Goal: Task Accomplishment & Management: Complete application form

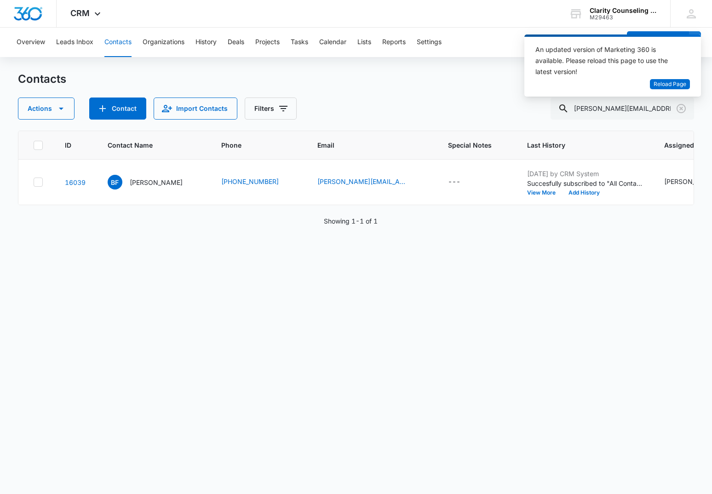
scroll to position [0, 205]
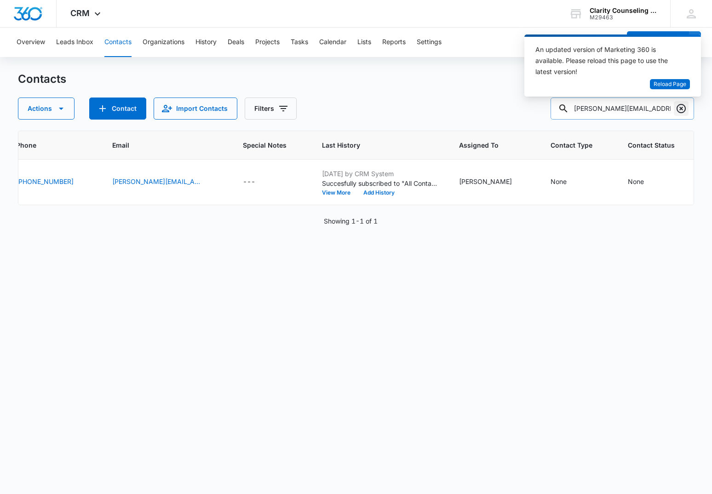
click at [683, 109] on icon "Clear" at bounding box center [681, 108] width 11 height 11
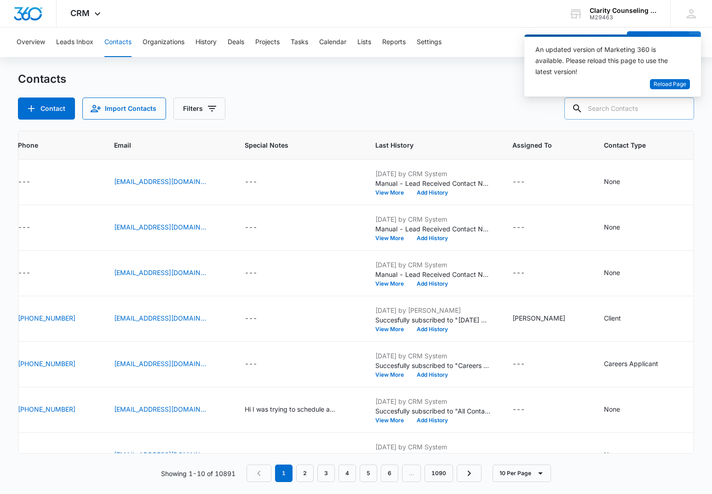
click at [650, 115] on input "text" at bounding box center [630, 109] width 130 height 22
paste input "[EMAIL_ADDRESS][DOMAIN_NAME]"
type input "[EMAIL_ADDRESS][DOMAIN_NAME]"
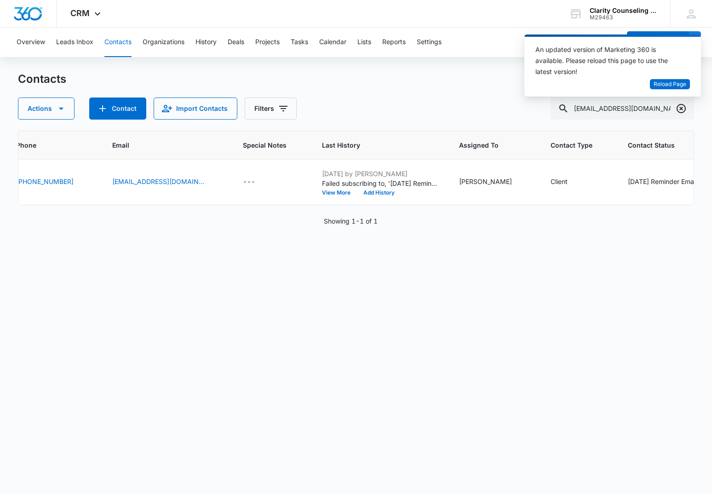
click at [682, 104] on icon "Clear" at bounding box center [681, 108] width 9 height 9
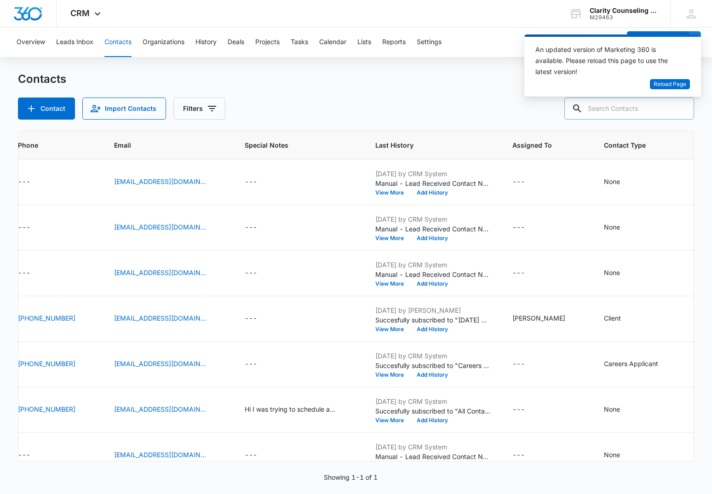
drag, startPoint x: 682, startPoint y: 104, endPoint x: 649, endPoint y: 108, distance: 33.8
click at [682, 104] on div at bounding box center [681, 109] width 15 height 22
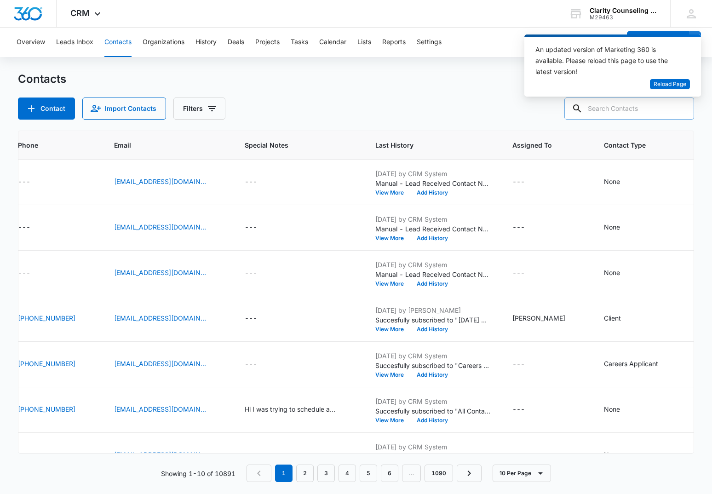
paste input "[EMAIL_ADDRESS][DOMAIN_NAME]"
type input "[EMAIL_ADDRESS][DOMAIN_NAME]"
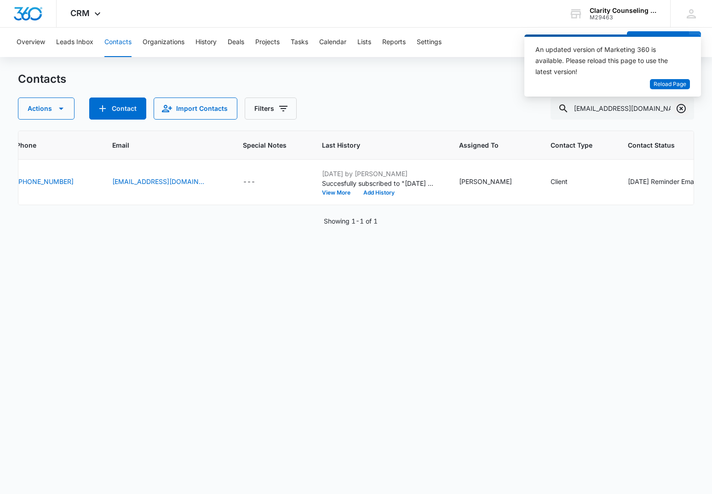
click at [685, 107] on icon "Clear" at bounding box center [681, 108] width 9 height 9
click at [685, 107] on div at bounding box center [681, 109] width 15 height 22
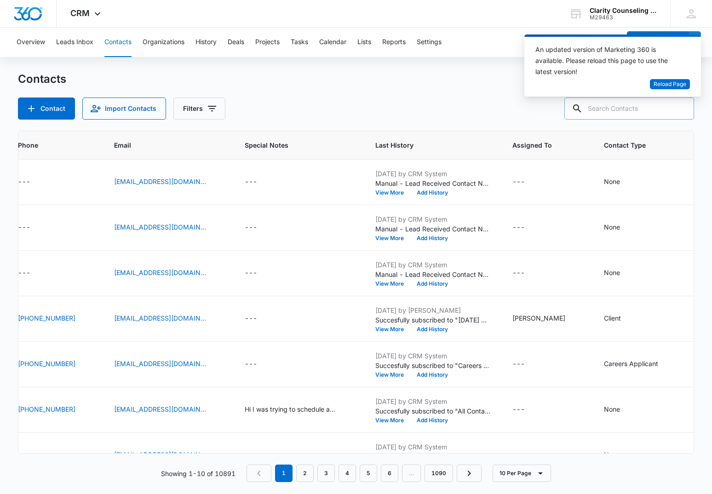
paste input "[EMAIL_ADDRESS][DOMAIN_NAME]"
type input "[EMAIL_ADDRESS][DOMAIN_NAME]"
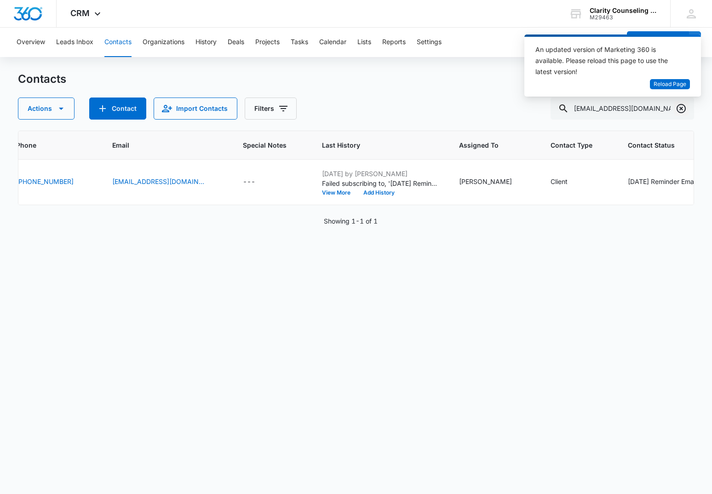
click at [681, 109] on icon "Clear" at bounding box center [681, 108] width 9 height 9
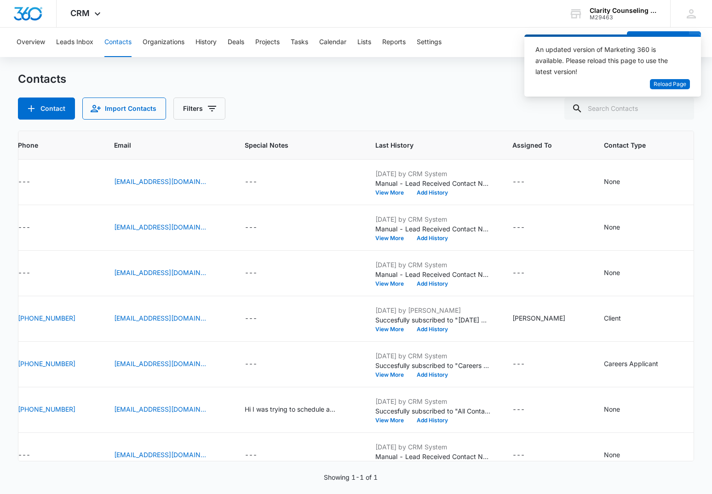
click at [681, 109] on div at bounding box center [681, 109] width 15 height 22
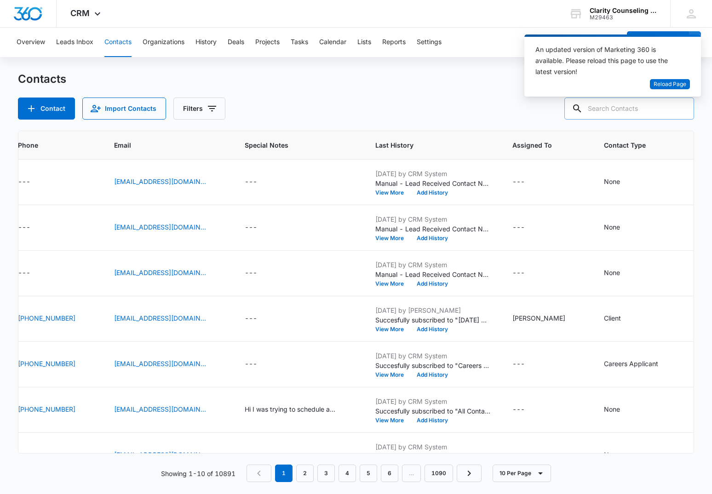
paste input "[EMAIL_ADDRESS][DOMAIN_NAME]"
type input "[EMAIL_ADDRESS][DOMAIN_NAME]"
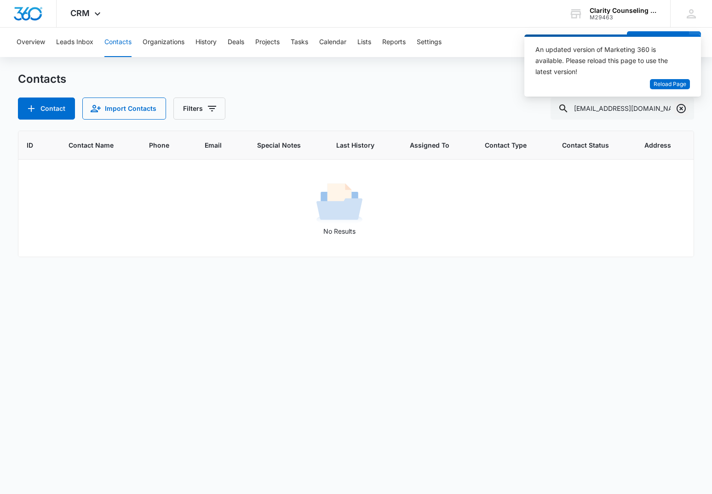
scroll to position [0, 0]
click at [680, 105] on icon "Clear" at bounding box center [681, 108] width 9 height 9
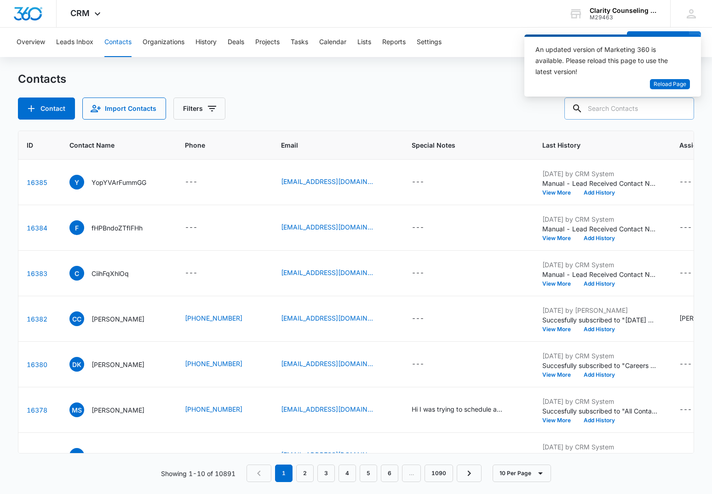
paste input "[EMAIL_ADDRESS][DOMAIN_NAME]"
type input "[EMAIL_ADDRESS][DOMAIN_NAME]"
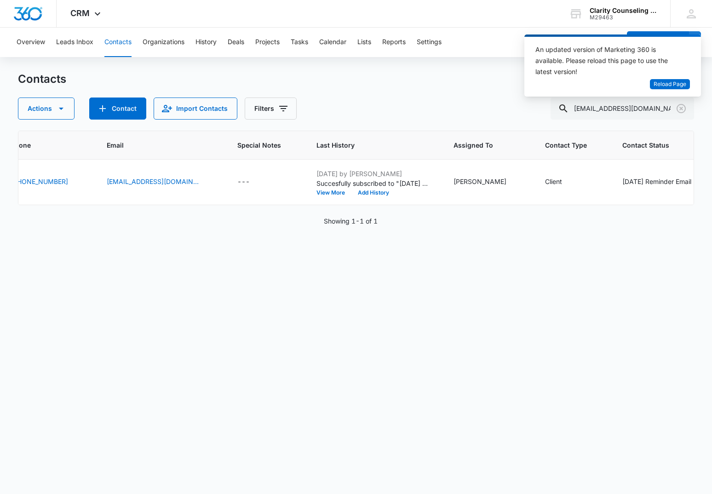
scroll to position [0, 220]
click at [679, 109] on icon "Clear" at bounding box center [681, 108] width 11 height 11
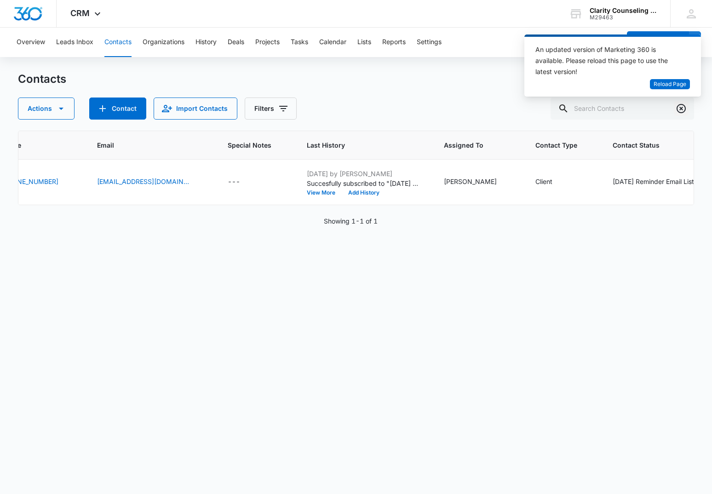
click at [679, 109] on div at bounding box center [681, 109] width 15 height 22
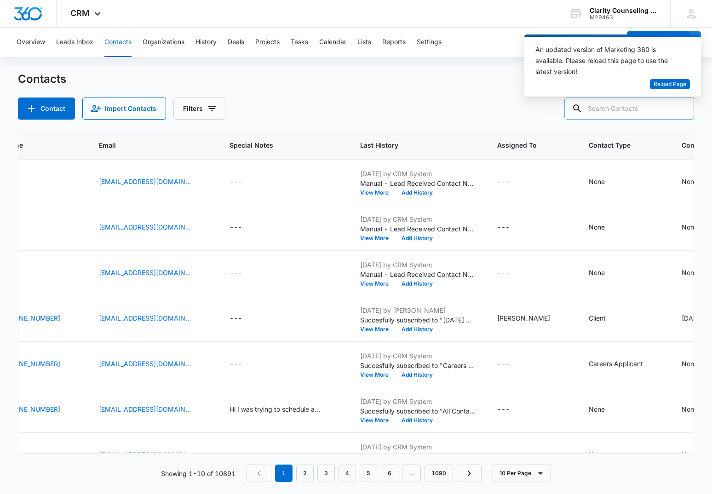
paste input "[EMAIL_ADDRESS][DOMAIN_NAME]"
type input "[EMAIL_ADDRESS][DOMAIN_NAME]"
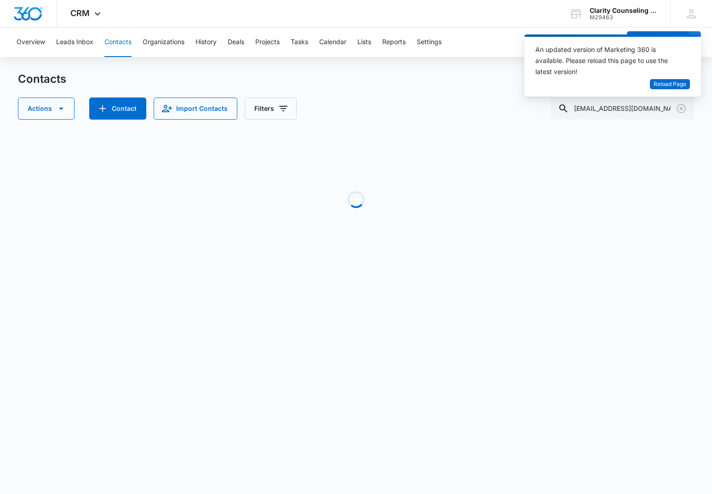
scroll to position [0, 38]
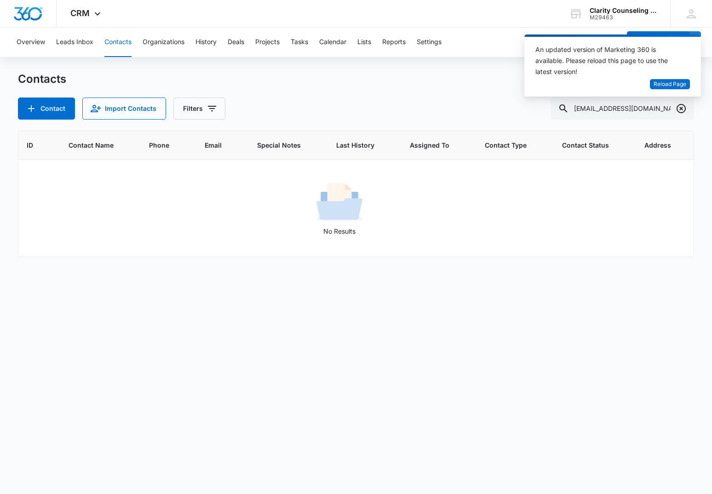
click at [682, 111] on icon "Clear" at bounding box center [681, 108] width 11 height 11
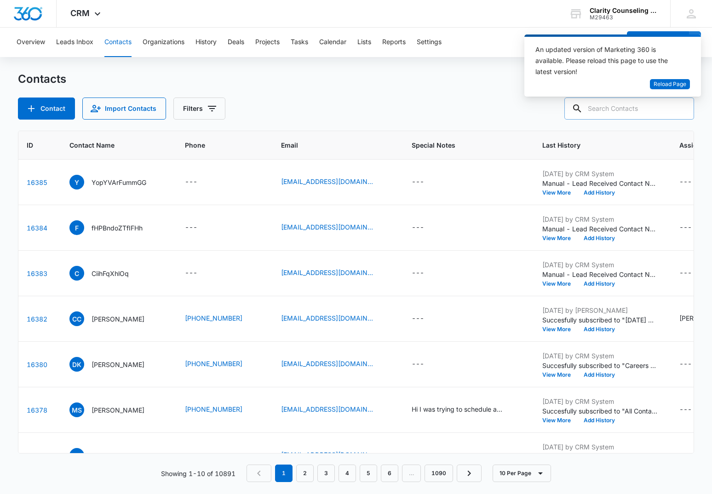
paste input "[EMAIL_ADDRESS][DOMAIN_NAME]"
type input "[EMAIL_ADDRESS][DOMAIN_NAME]"
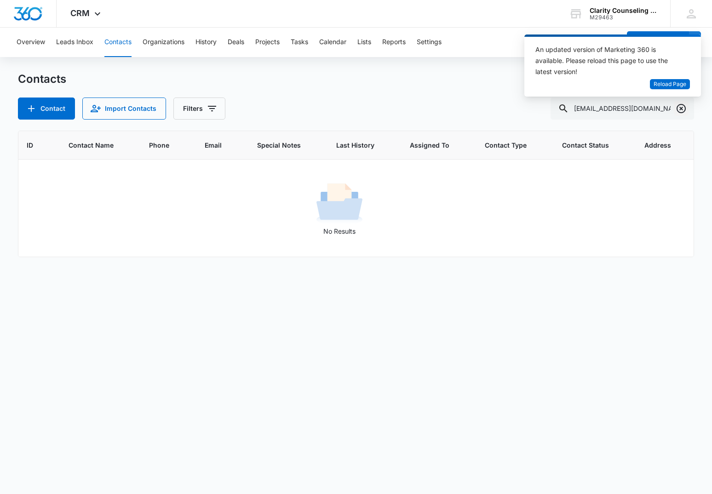
click at [681, 109] on icon "Clear" at bounding box center [681, 108] width 9 height 9
click at [681, 109] on div at bounding box center [681, 109] width 15 height 22
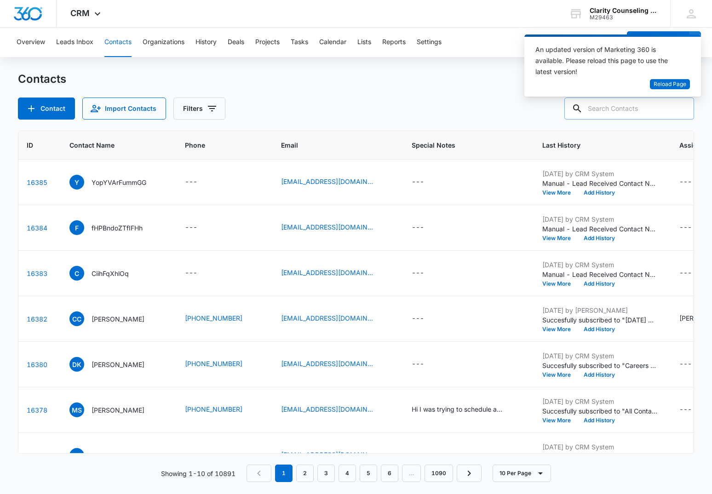
paste input "[EMAIL_ADDRESS][DOMAIN_NAME]"
type input "[EMAIL_ADDRESS][DOMAIN_NAME]"
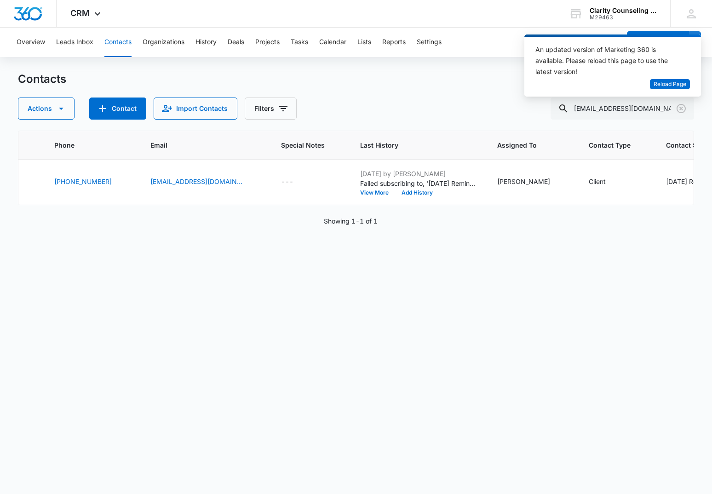
scroll to position [0, 167]
click at [684, 108] on icon "Clear" at bounding box center [681, 108] width 11 height 11
click at [684, 108] on div at bounding box center [681, 109] width 15 height 22
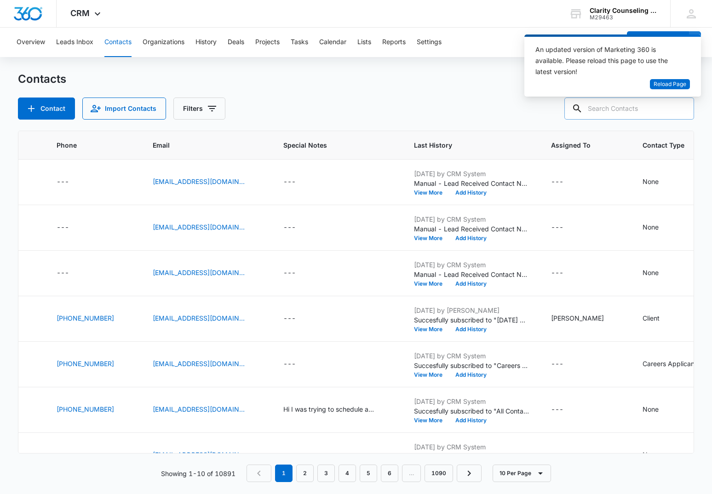
paste input "[EMAIL_ADDRESS][DOMAIN_NAME]"
type input "[EMAIL_ADDRESS][DOMAIN_NAME]"
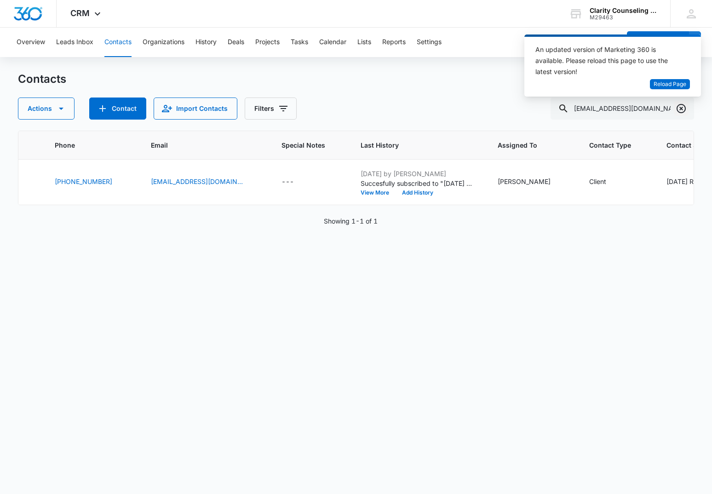
click at [681, 109] on icon "Clear" at bounding box center [681, 108] width 9 height 9
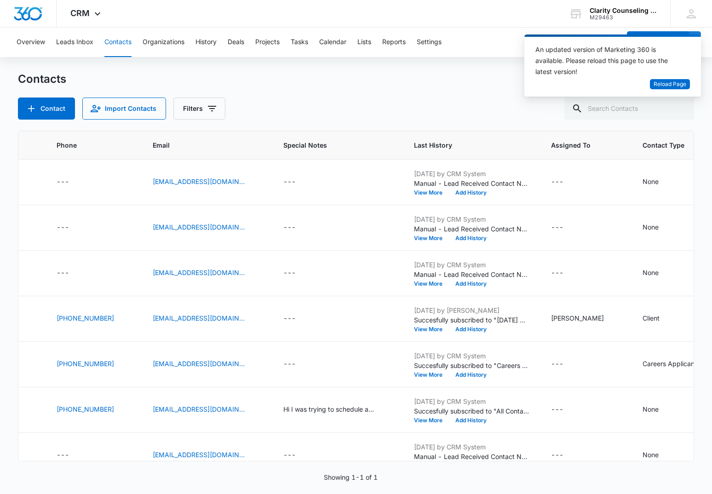
click at [681, 109] on div at bounding box center [681, 109] width 15 height 22
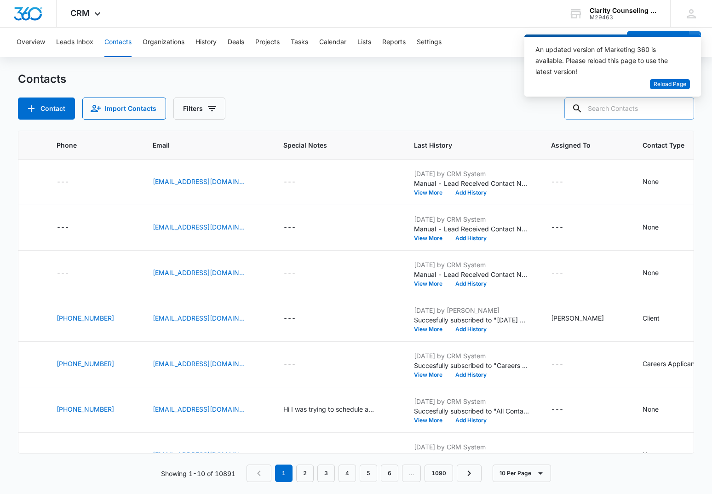
paste input "[EMAIL_ADDRESS][PERSON_NAME][DOMAIN_NAME]"
type input "[EMAIL_ADDRESS][PERSON_NAME][DOMAIN_NAME]"
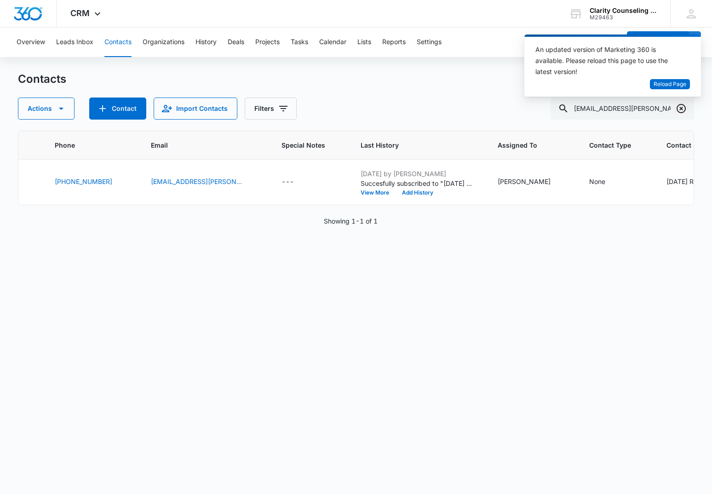
click at [683, 108] on icon "Clear" at bounding box center [681, 108] width 11 height 11
click at [683, 108] on div at bounding box center [681, 109] width 15 height 22
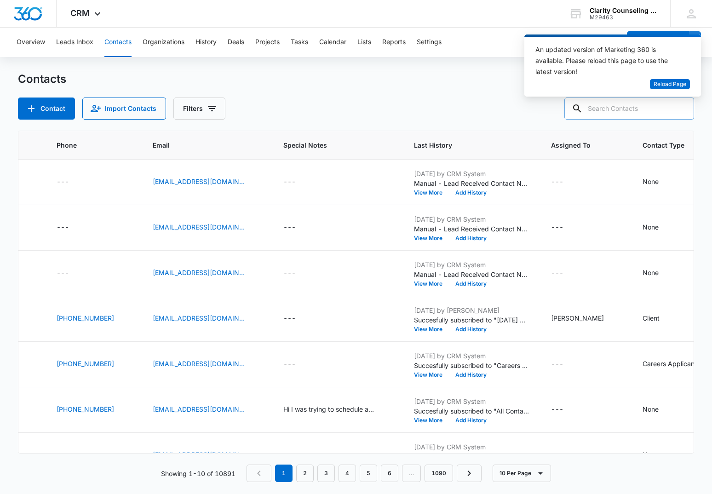
paste input "[EMAIL_ADDRESS][DOMAIN_NAME]"
type input "[EMAIL_ADDRESS][DOMAIN_NAME]"
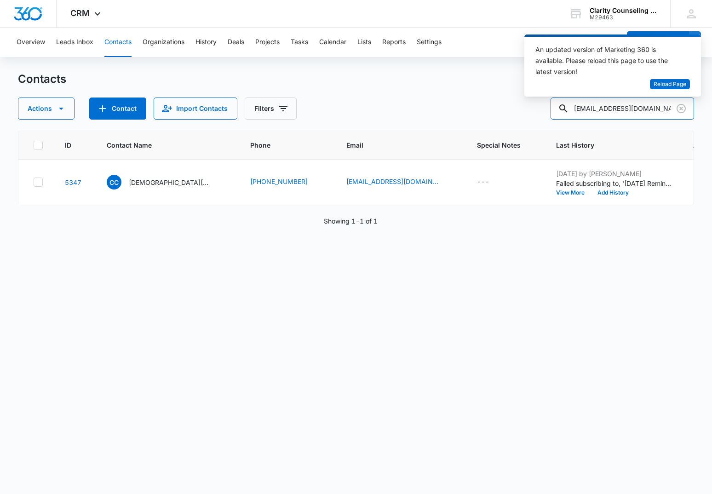
scroll to position [0, 0]
click at [680, 104] on icon "Clear" at bounding box center [681, 108] width 11 height 11
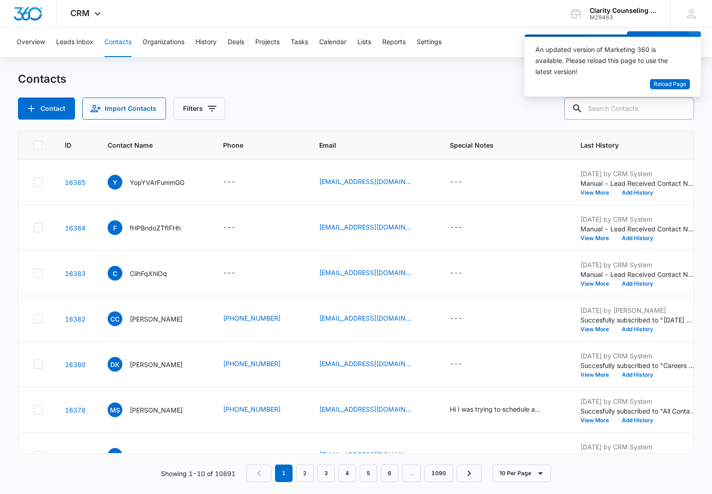
paste input "[EMAIL_ADDRESS][DOMAIN_NAME]"
type input "[EMAIL_ADDRESS][DOMAIN_NAME]"
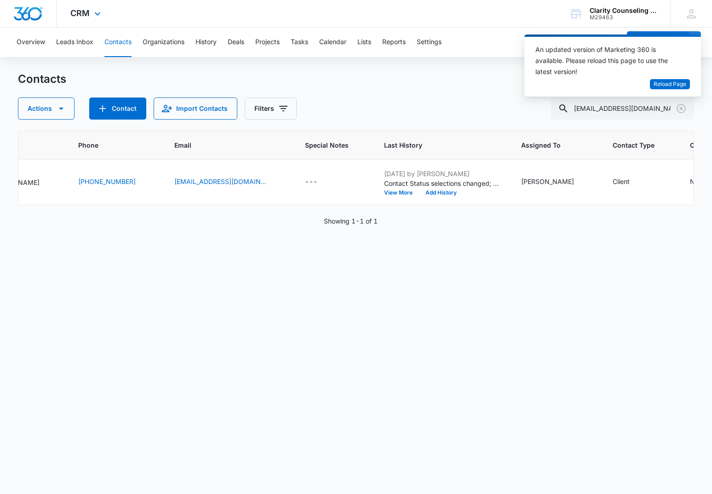
scroll to position [0, 187]
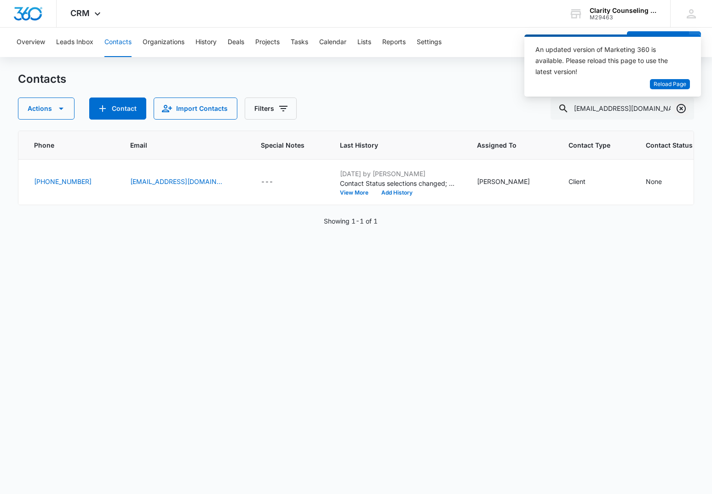
click at [682, 108] on icon "Clear" at bounding box center [681, 108] width 11 height 11
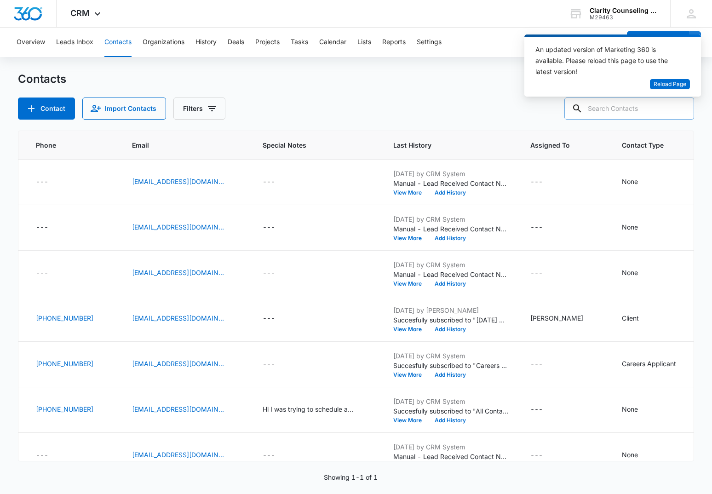
drag, startPoint x: 682, startPoint y: 108, endPoint x: 640, endPoint y: 110, distance: 41.5
click at [681, 108] on div at bounding box center [681, 109] width 15 height 22
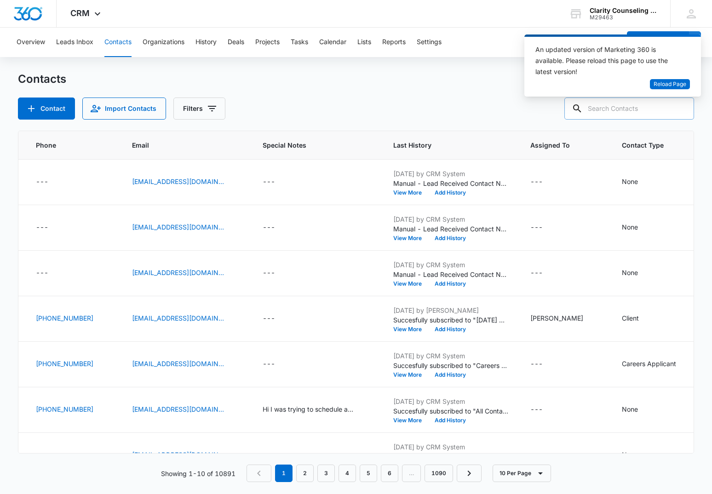
paste input "[PERSON_NAME][EMAIL_ADDRESS][DOMAIN_NAME]"
type input "[PERSON_NAME][EMAIL_ADDRESS][DOMAIN_NAME]"
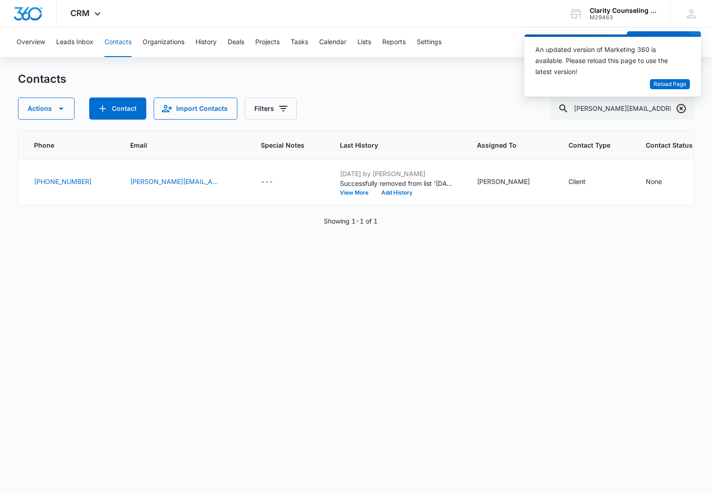
click at [679, 108] on icon "Clear" at bounding box center [681, 108] width 11 height 11
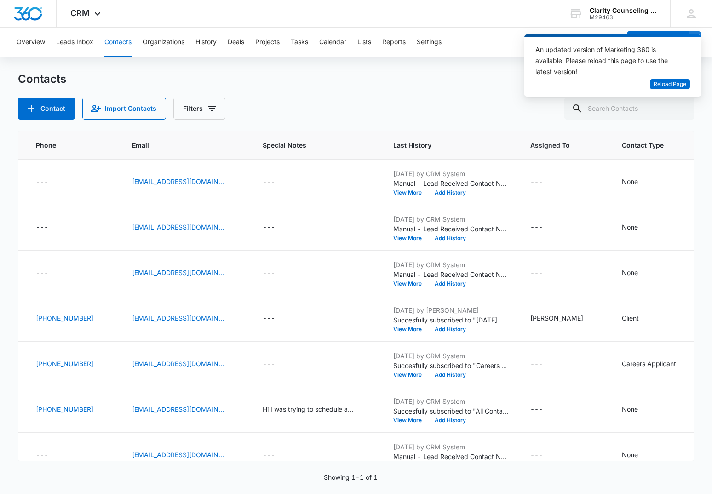
click at [679, 108] on div at bounding box center [681, 109] width 15 height 22
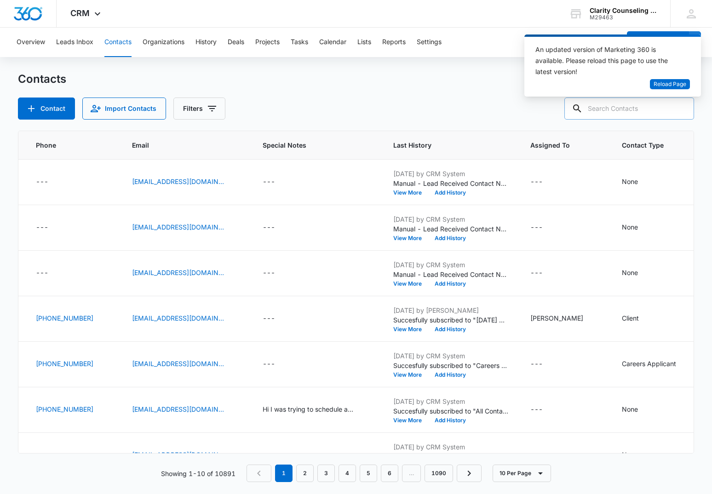
paste input "[EMAIL_ADDRESS][DOMAIN_NAME]"
type input "[EMAIL_ADDRESS][DOMAIN_NAME]"
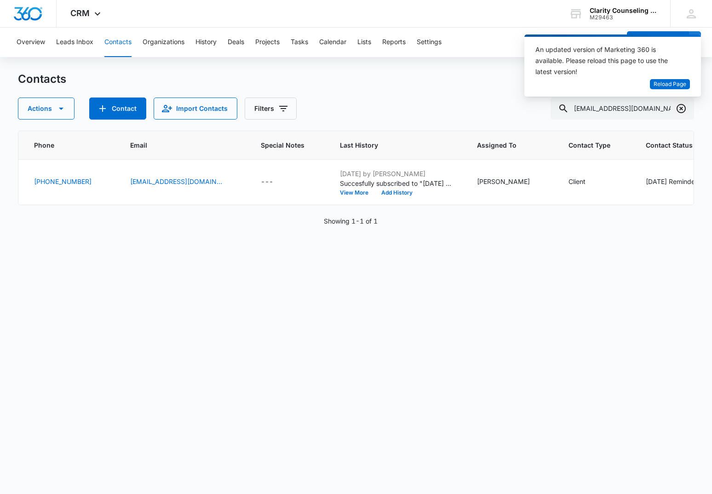
click at [680, 106] on icon "Clear" at bounding box center [681, 108] width 11 height 11
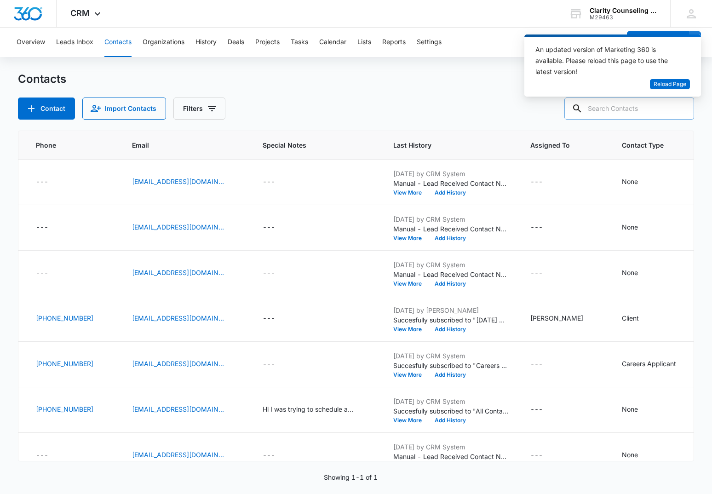
drag, startPoint x: 680, startPoint y: 106, endPoint x: 625, endPoint y: 112, distance: 54.7
click at [680, 106] on div at bounding box center [681, 109] width 15 height 22
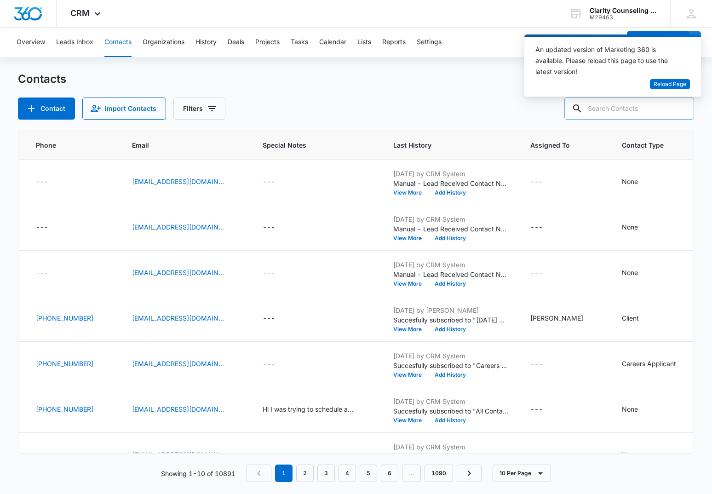
paste input "[EMAIL_ADDRESS][DOMAIN_NAME]"
type input "[EMAIL_ADDRESS][DOMAIN_NAME]"
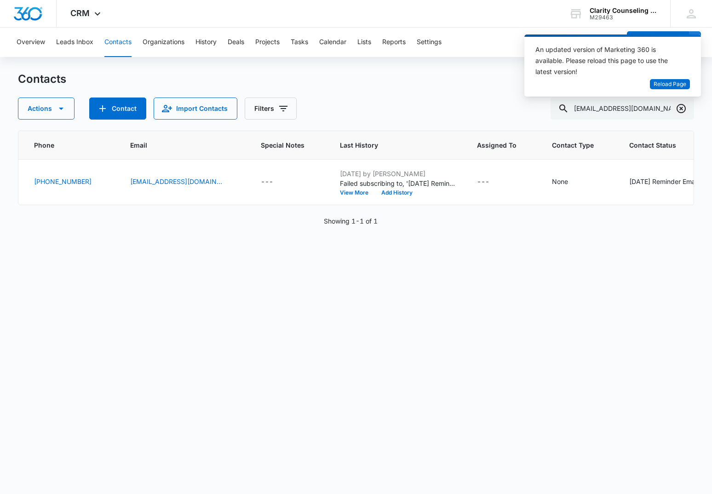
click at [680, 109] on icon "Clear" at bounding box center [681, 108] width 11 height 11
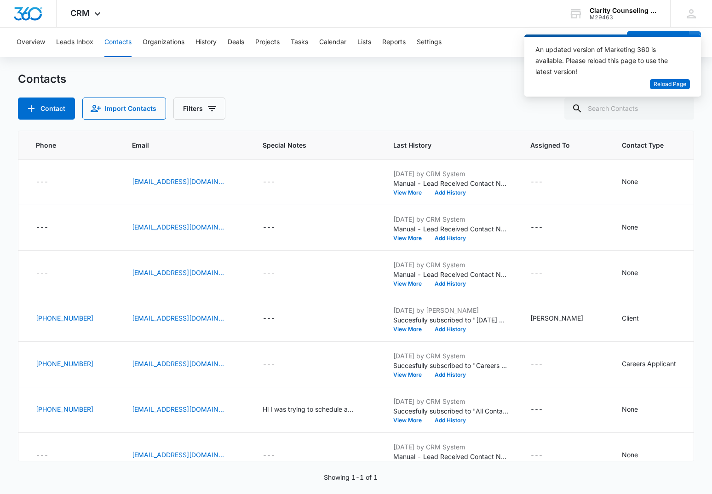
click at [680, 109] on div at bounding box center [681, 109] width 15 height 22
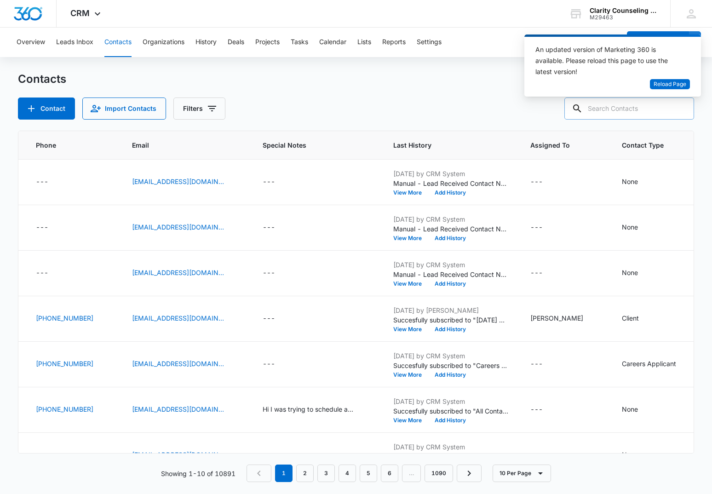
click at [638, 108] on input "text" at bounding box center [630, 109] width 130 height 22
paste input "[EMAIL_ADDRESS][DOMAIN_NAME]"
type input "[EMAIL_ADDRESS][DOMAIN_NAME]"
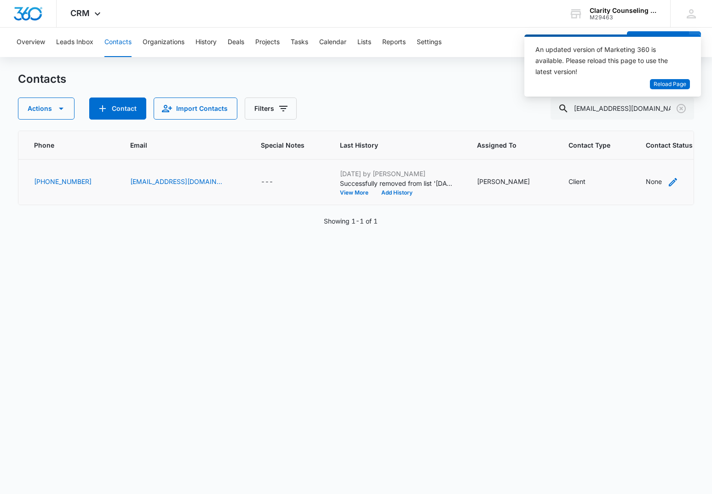
click at [646, 183] on div "None" at bounding box center [654, 182] width 16 height 10
click at [650, 125] on div "Contact Status" at bounding box center [624, 123] width 65 height 21
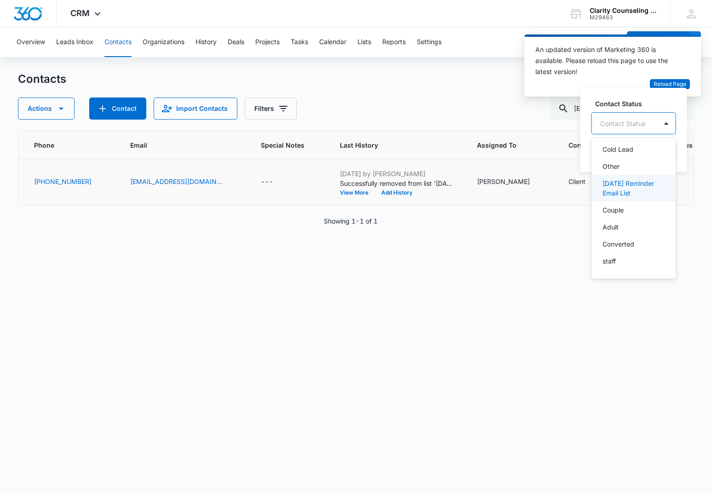
click at [638, 195] on p "[DATE] Reminder Email List" at bounding box center [633, 188] width 61 height 19
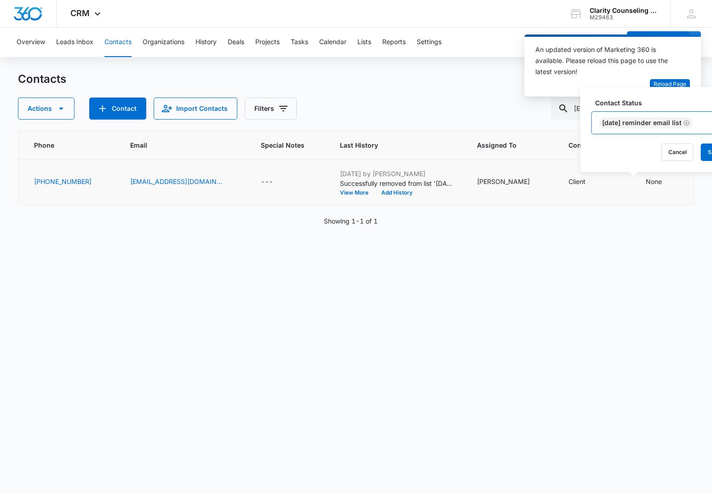
click at [705, 119] on div "[DATE] Reminder Email List" at bounding box center [650, 123] width 117 height 22
click at [709, 147] on button "Save" at bounding box center [714, 152] width 27 height 17
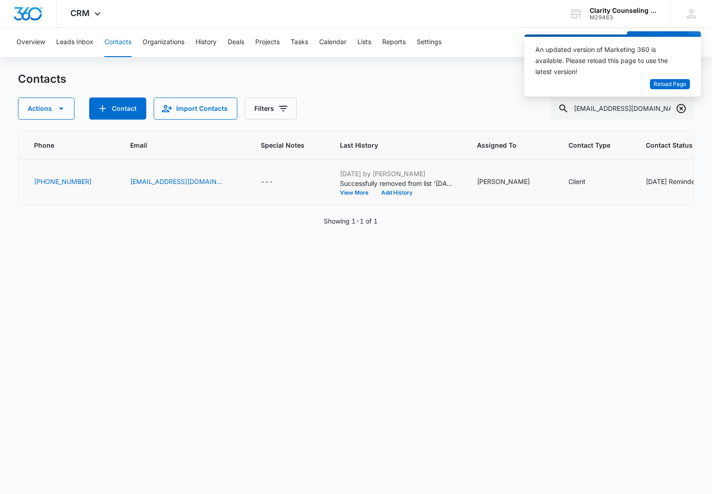
click at [682, 109] on icon "Clear" at bounding box center [681, 108] width 9 height 9
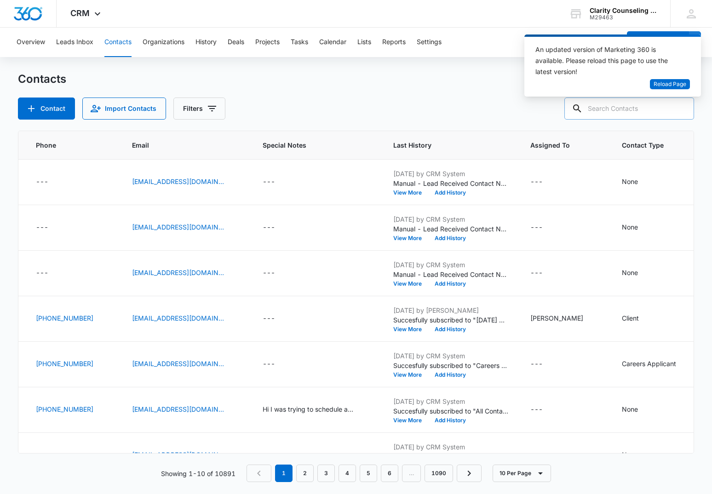
paste input "[EMAIL_ADDRESS][DOMAIN_NAME]"
type input "[EMAIL_ADDRESS][DOMAIN_NAME]"
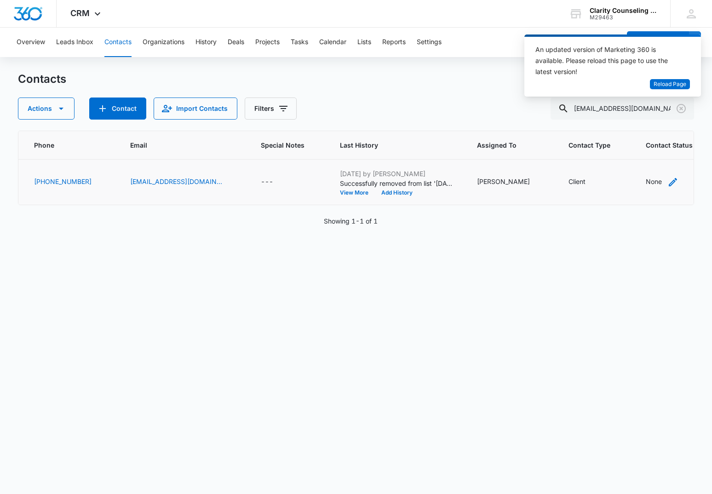
click at [646, 184] on div "None" at bounding box center [654, 182] width 16 height 10
click at [649, 130] on div "Contact Status" at bounding box center [623, 123] width 65 height 21
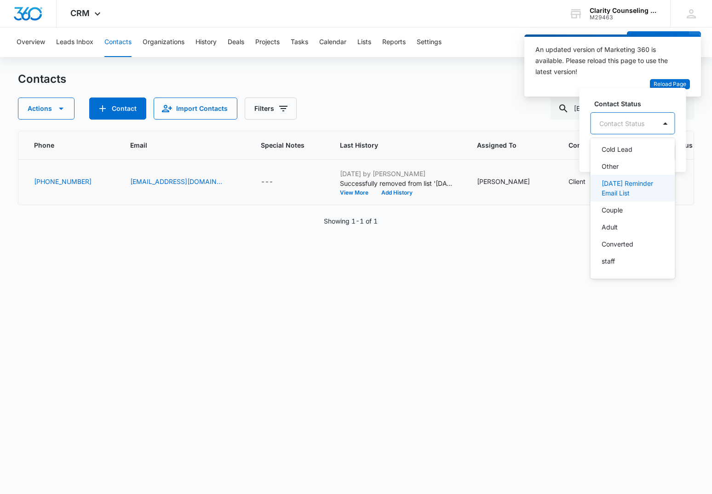
click at [636, 184] on p "[DATE] Reminder Email List" at bounding box center [632, 188] width 61 height 19
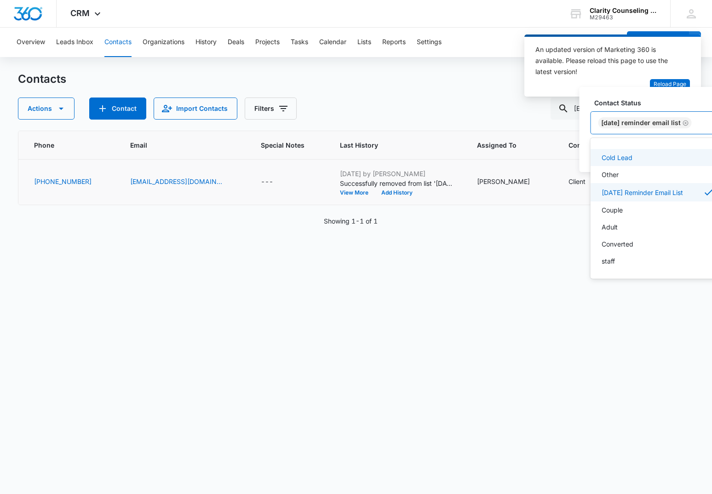
click at [708, 117] on div "[DATE] Reminder Email List" at bounding box center [649, 123] width 117 height 22
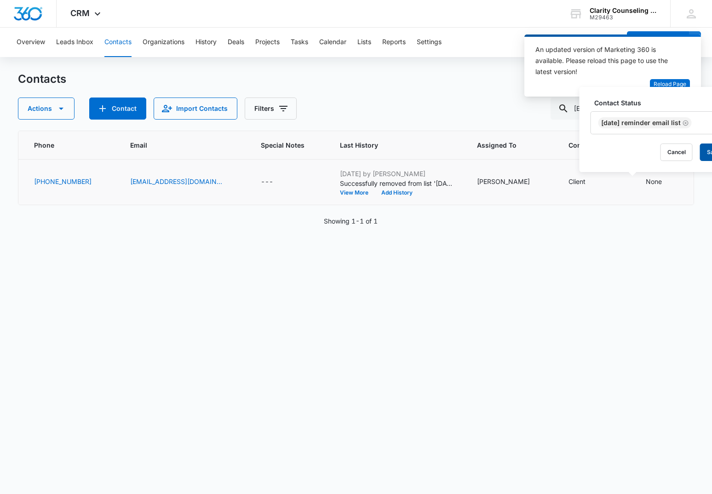
click at [709, 147] on button "Save" at bounding box center [713, 152] width 27 height 17
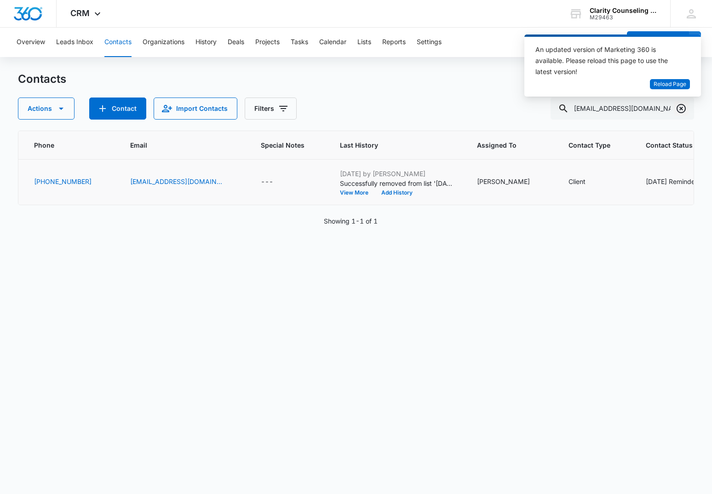
click at [688, 107] on button "Clear" at bounding box center [681, 108] width 15 height 15
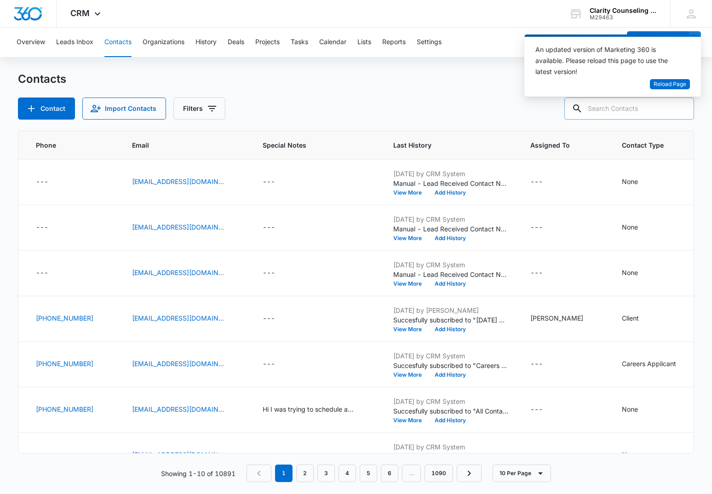
paste input "[EMAIL_ADDRESS][DOMAIN_NAME]"
type input "[EMAIL_ADDRESS][DOMAIN_NAME]"
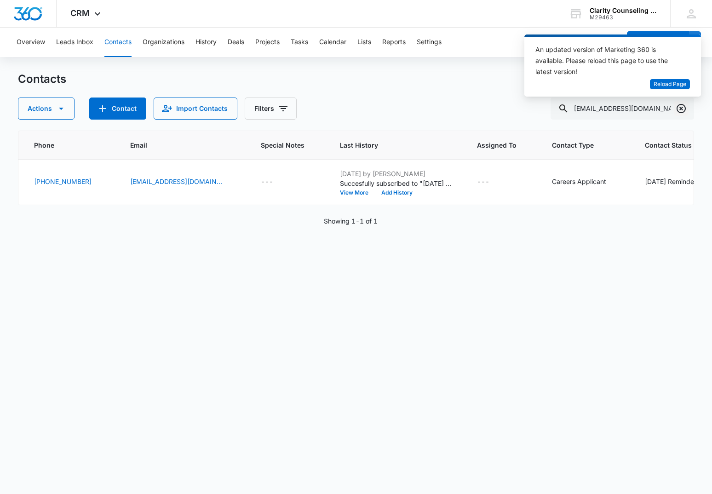
click at [681, 112] on icon "Clear" at bounding box center [681, 108] width 9 height 9
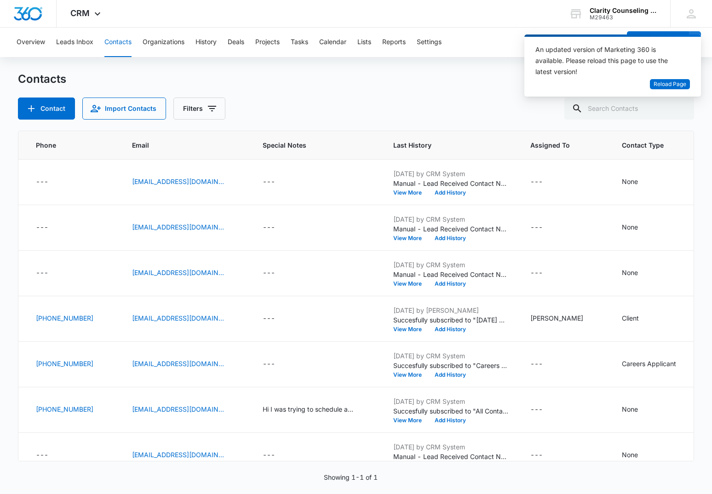
click at [681, 112] on div at bounding box center [681, 109] width 15 height 22
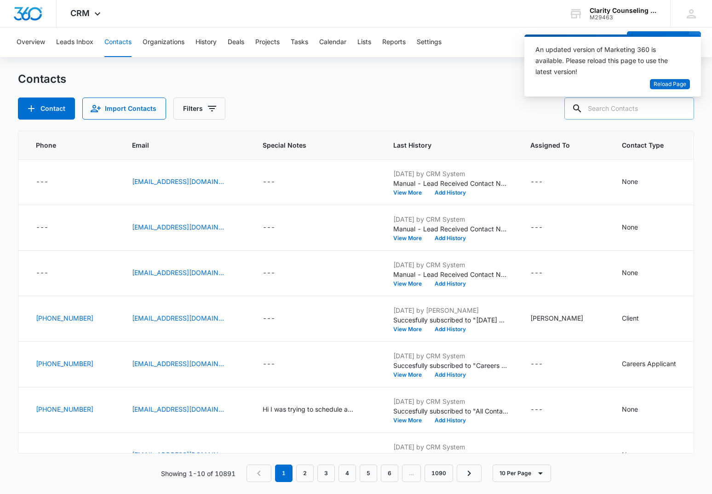
paste input "[EMAIL_ADDRESS][DOMAIN_NAME]"
type input "[EMAIL_ADDRESS][DOMAIN_NAME]"
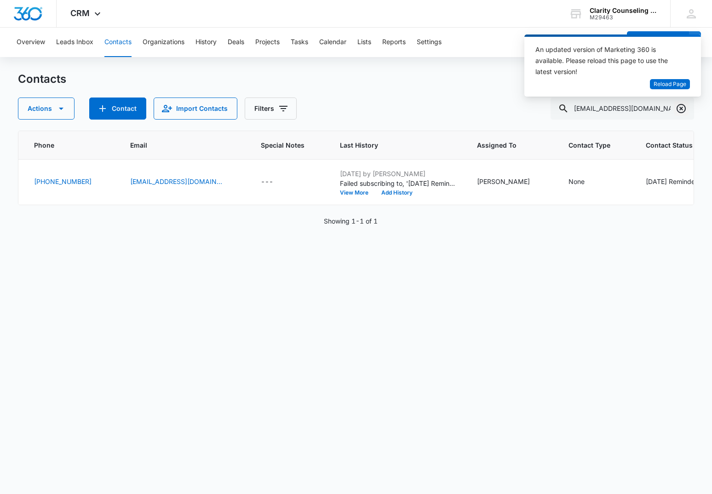
click at [684, 107] on icon "Clear" at bounding box center [681, 108] width 11 height 11
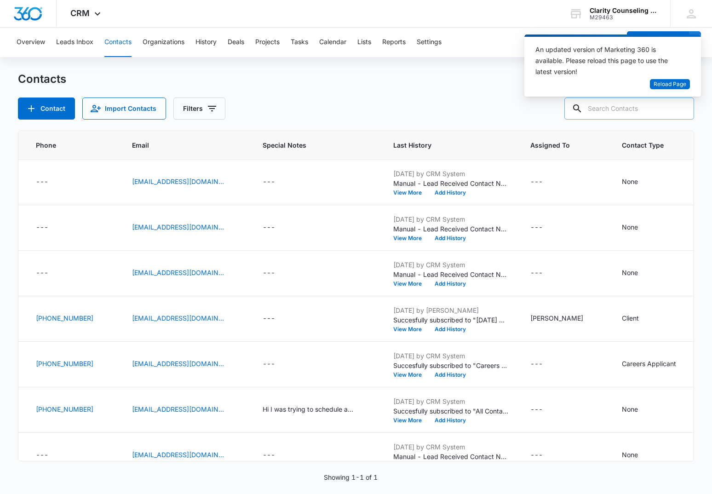
drag, startPoint x: 684, startPoint y: 107, endPoint x: 606, endPoint y: 111, distance: 78.8
click at [684, 107] on div at bounding box center [681, 109] width 15 height 22
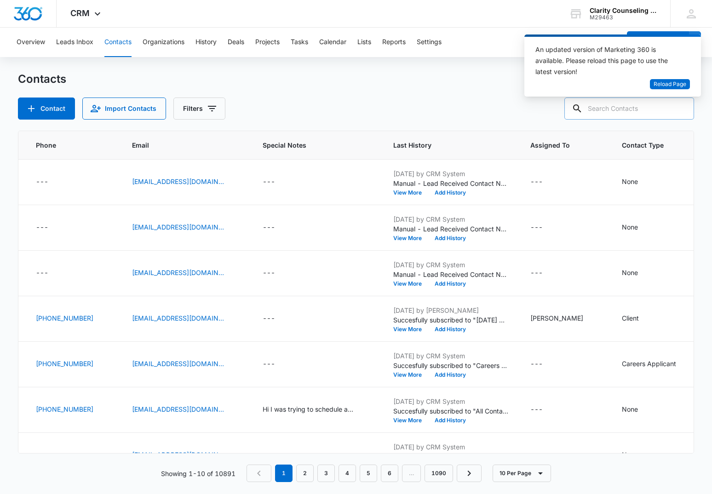
paste input "[EMAIL_ADDRESS][DOMAIN_NAME]"
type input "[EMAIL_ADDRESS][DOMAIN_NAME]"
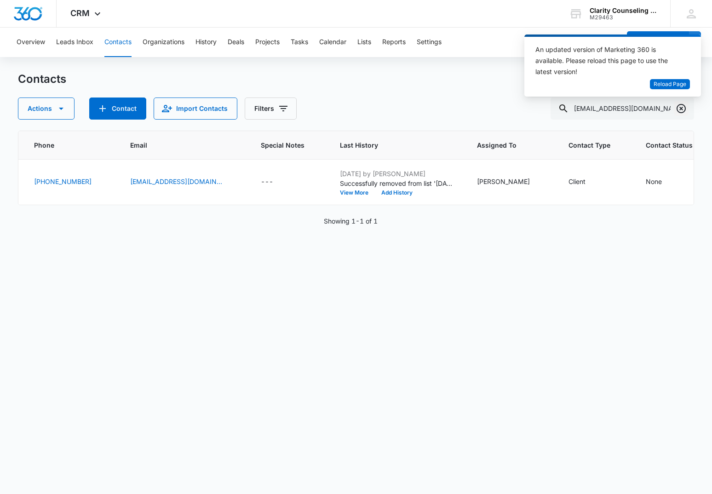
click at [682, 110] on icon "Clear" at bounding box center [681, 108] width 9 height 9
click at [682, 110] on div at bounding box center [681, 109] width 15 height 22
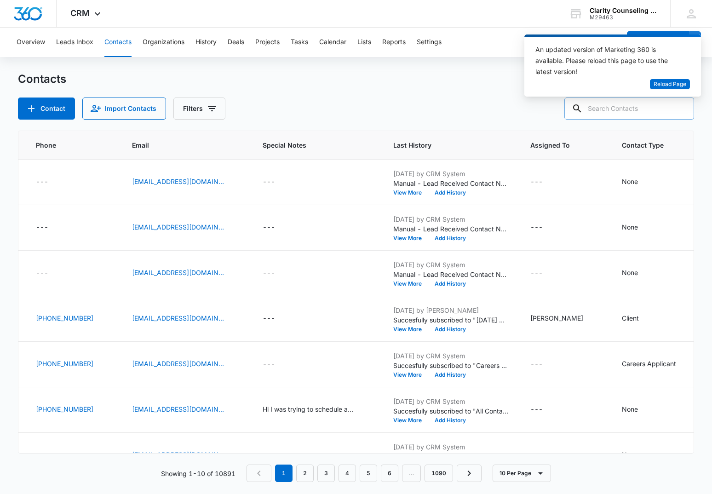
paste input "[EMAIL_ADDRESS][DOMAIN_NAME]"
type input "[EMAIL_ADDRESS][DOMAIN_NAME]"
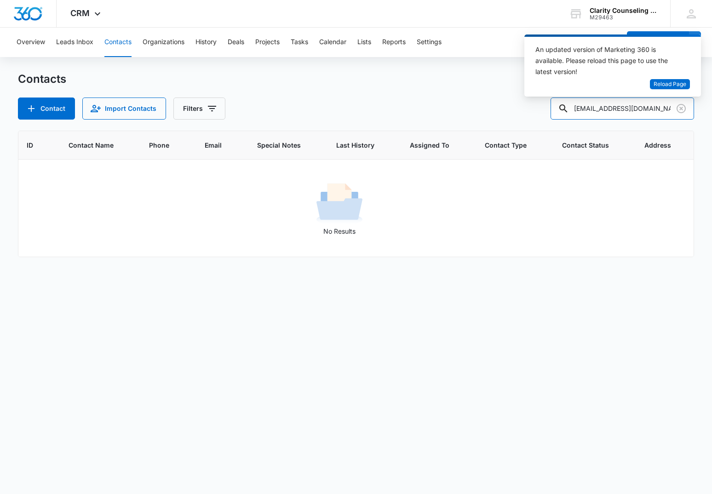
scroll to position [0, 0]
click at [43, 107] on button "Contact" at bounding box center [46, 109] width 57 height 22
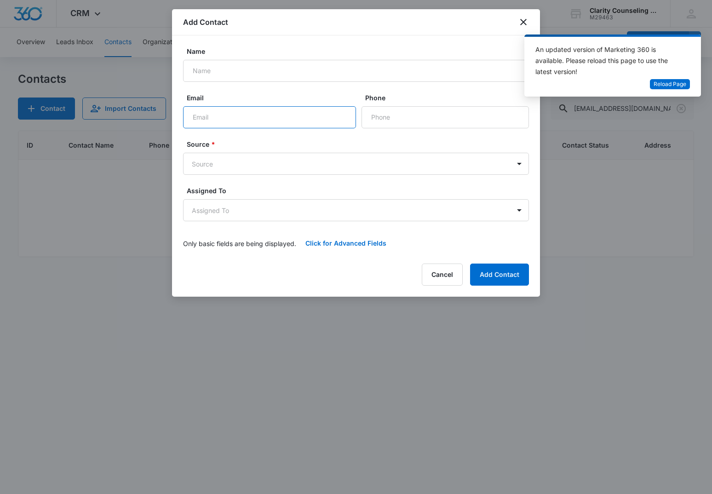
paste input "[EMAIL_ADDRESS][DOMAIN_NAME]"
type input "[EMAIL_ADDRESS][DOMAIN_NAME]"
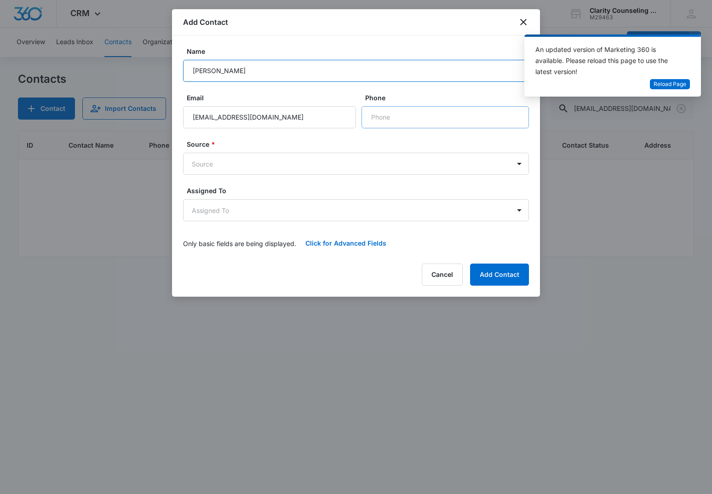
type input "[PERSON_NAME]"
paste input "[PHONE_NUMBER]"
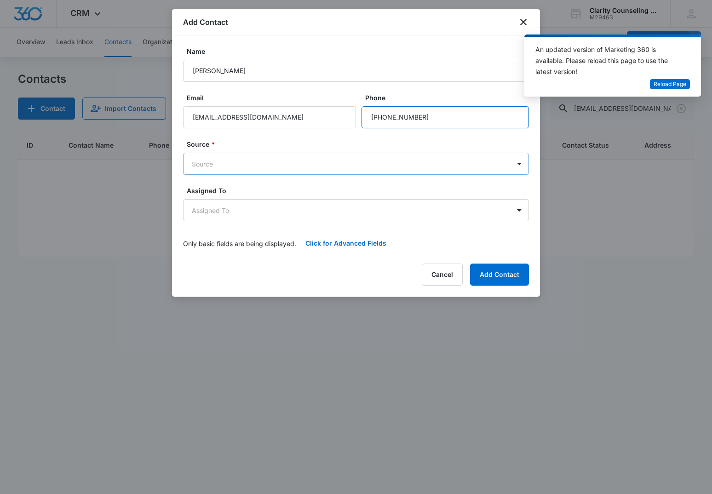
type input "[PHONE_NUMBER]"
click at [344, 172] on body "CRM Apps Reputation Websites Forms CRM Email Social Content Ads Intelligence Fi…" at bounding box center [356, 247] width 712 height 494
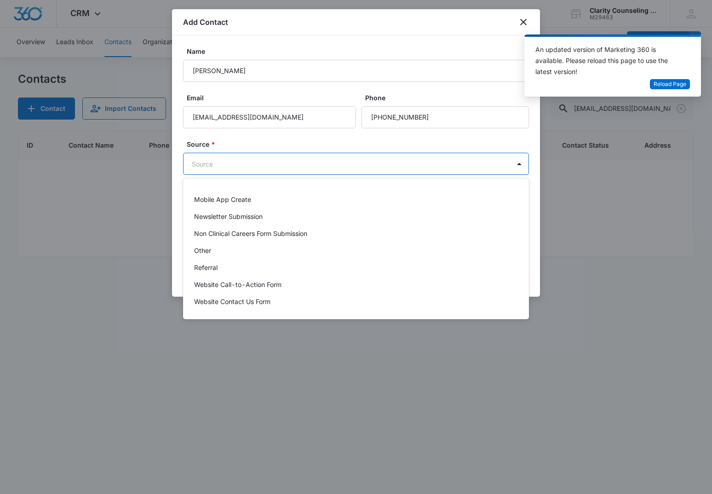
scroll to position [116, 0]
click at [203, 250] on p "Other" at bounding box center [202, 251] width 17 height 10
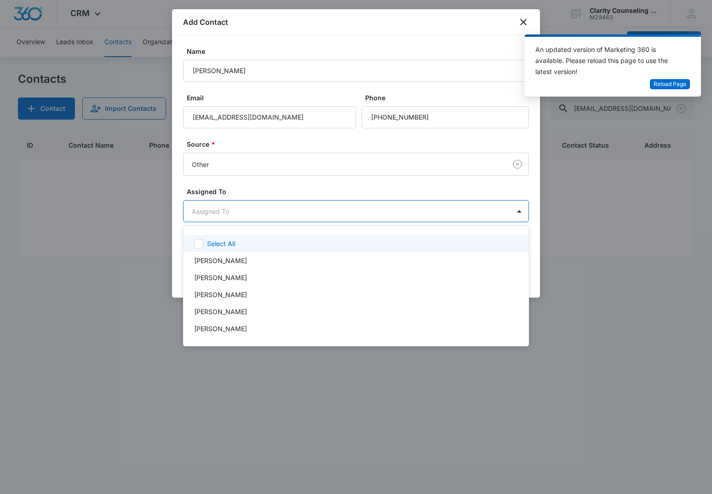
click at [235, 209] on body "CRM Apps Reputation Websites Forms CRM Email Social Content Ads Intelligence Fi…" at bounding box center [356, 247] width 712 height 494
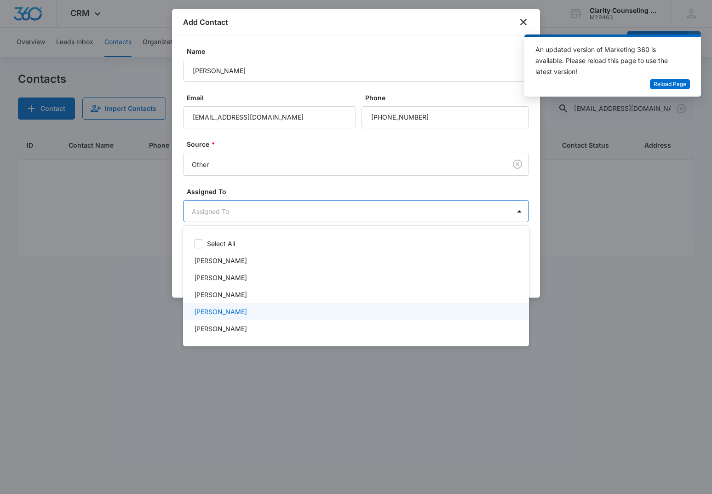
click at [247, 310] on p "[PERSON_NAME]" at bounding box center [220, 312] width 53 height 10
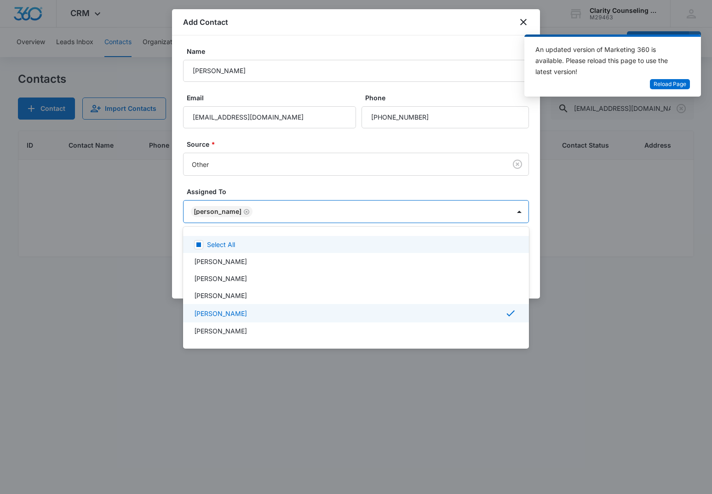
drag, startPoint x: 283, startPoint y: 190, endPoint x: 309, endPoint y: 187, distance: 26.4
click at [283, 190] on div at bounding box center [356, 247] width 712 height 494
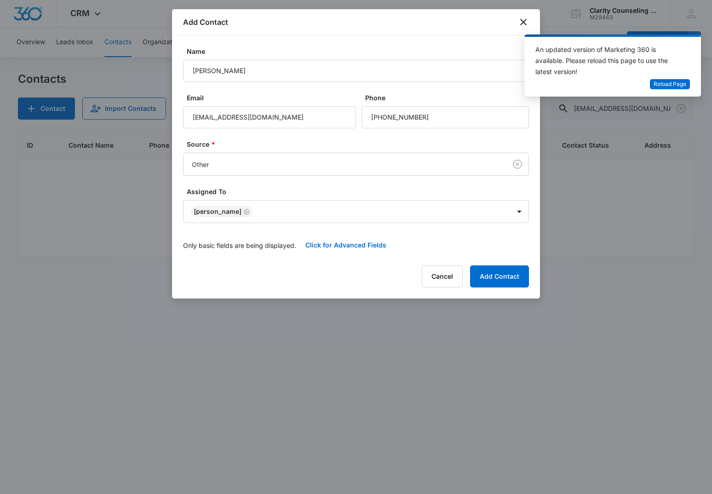
click at [498, 273] on button "Add Contact" at bounding box center [499, 277] width 59 height 22
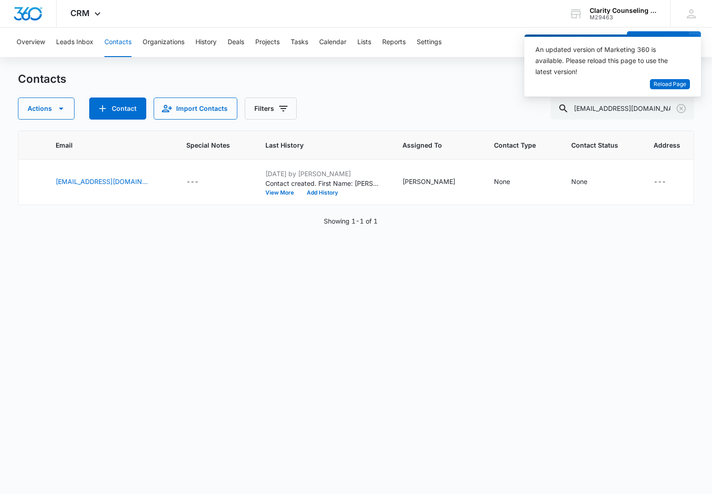
scroll to position [0, 261]
click at [682, 109] on icon "Clear" at bounding box center [681, 108] width 11 height 11
click at [682, 109] on div at bounding box center [681, 109] width 15 height 22
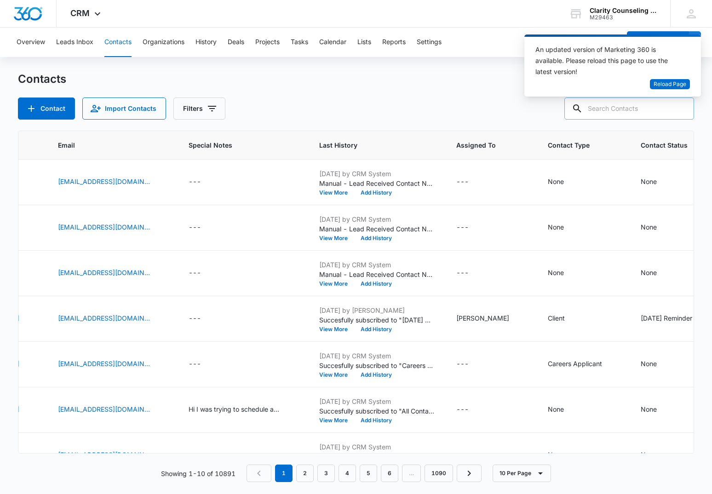
paste input "[PERSON_NAME][EMAIL_ADDRESS][PERSON_NAME][DOMAIN_NAME]"
type input "[PERSON_NAME][EMAIL_ADDRESS][PERSON_NAME][DOMAIN_NAME]"
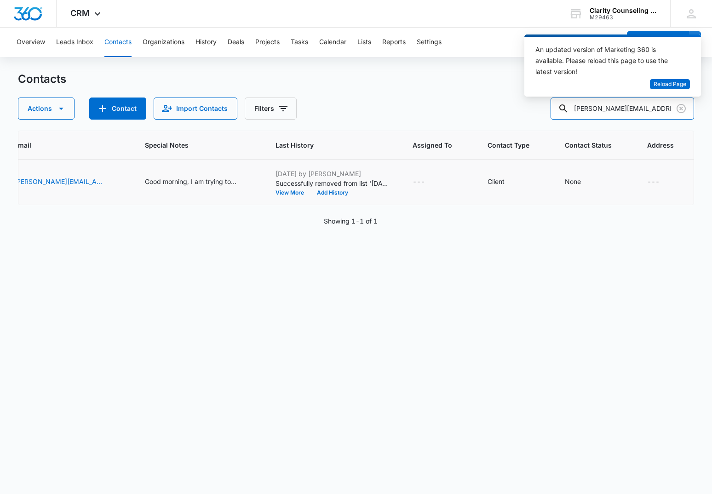
scroll to position [0, 303]
click at [682, 109] on icon "Clear" at bounding box center [681, 108] width 9 height 9
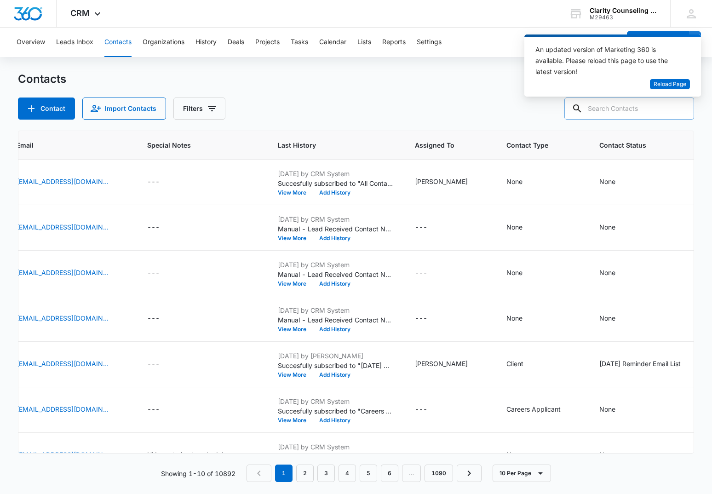
paste input "[EMAIL_ADDRESS][DOMAIN_NAME]"
type input "[EMAIL_ADDRESS][DOMAIN_NAME]"
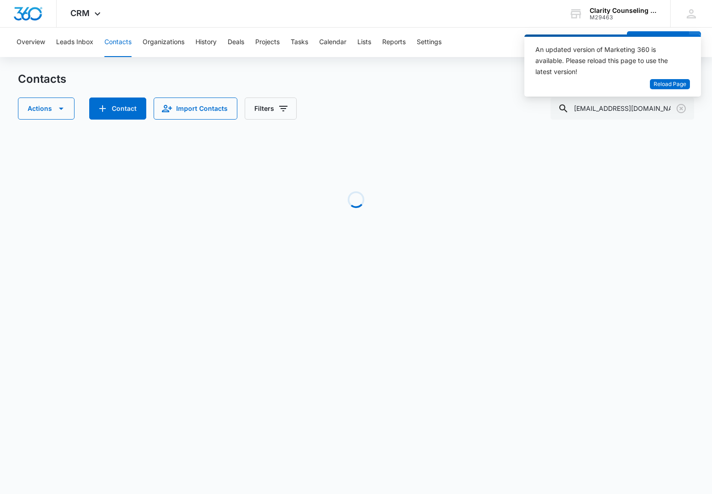
scroll to position [0, 242]
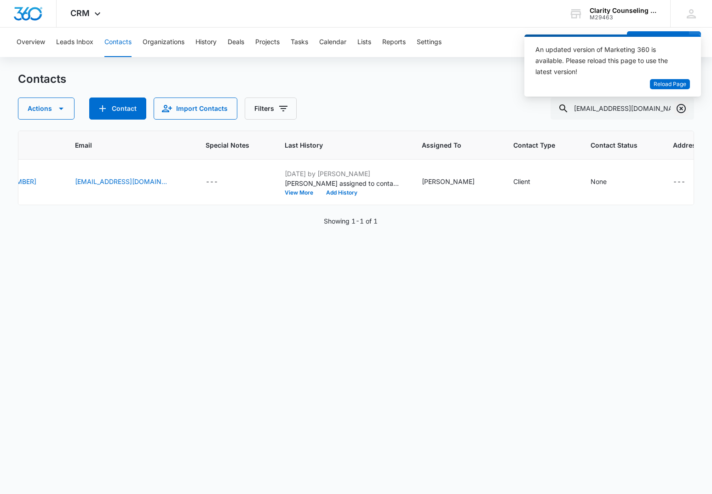
click at [684, 110] on icon "Clear" at bounding box center [681, 108] width 11 height 11
drag, startPoint x: 684, startPoint y: 110, endPoint x: 679, endPoint y: 110, distance: 5.5
click at [684, 110] on div at bounding box center [681, 109] width 15 height 22
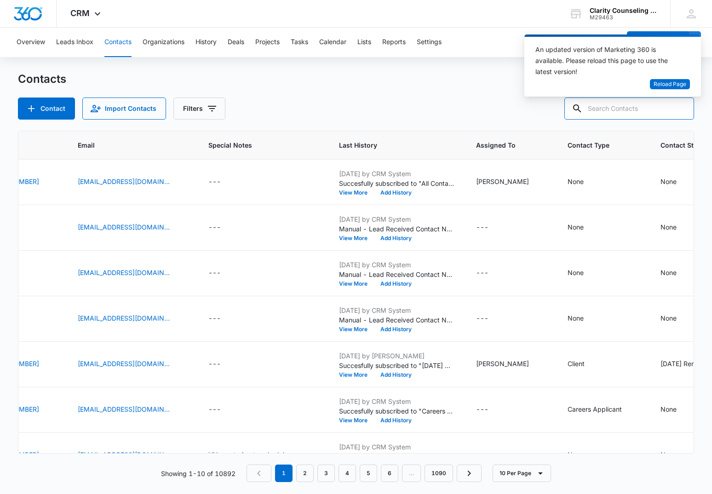
paste input "[EMAIL_ADDRESS][DOMAIN_NAME]"
type input "[EMAIL_ADDRESS][DOMAIN_NAME]"
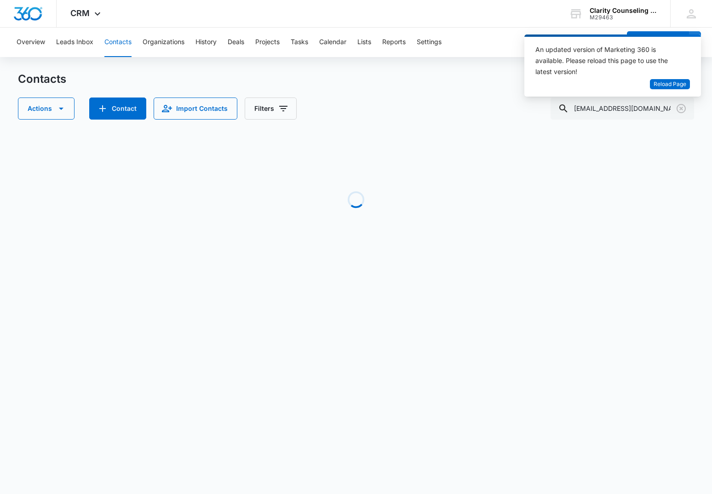
scroll to position [0, 214]
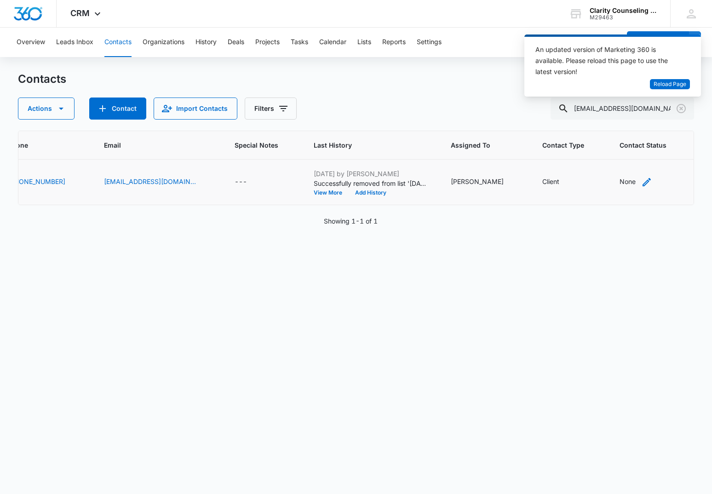
click at [620, 180] on div "None" at bounding box center [628, 182] width 16 height 10
click at [606, 125] on div at bounding box center [608, 123] width 15 height 15
drag, startPoint x: 572, startPoint y: 187, endPoint x: 608, endPoint y: 148, distance: 53.7
click at [572, 187] on p "[DATE] Reminder Email List" at bounding box center [574, 188] width 61 height 19
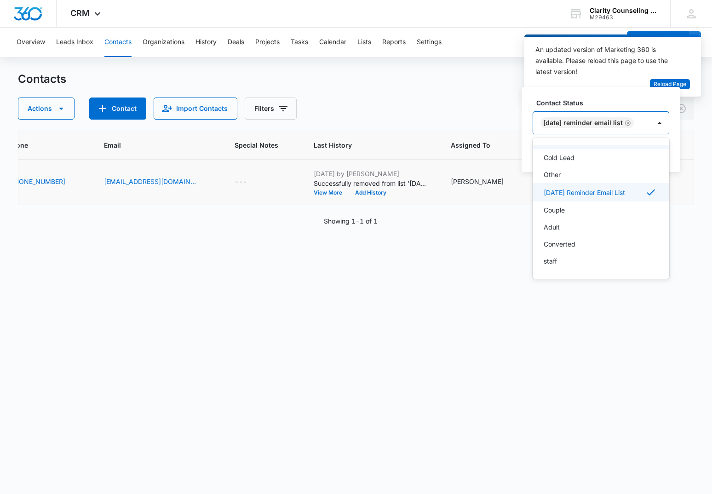
drag, startPoint x: 660, startPoint y: 124, endPoint x: 663, endPoint y: 144, distance: 19.9
click at [660, 124] on div at bounding box center [660, 123] width 15 height 15
drag, startPoint x: 662, startPoint y: 166, endPoint x: 663, endPoint y: 159, distance: 6.5
click at [663, 164] on div "Contact Status option [DATE] Reminder Email List, selected. [DATE] Reminder Ema…" at bounding box center [601, 129] width 159 height 85
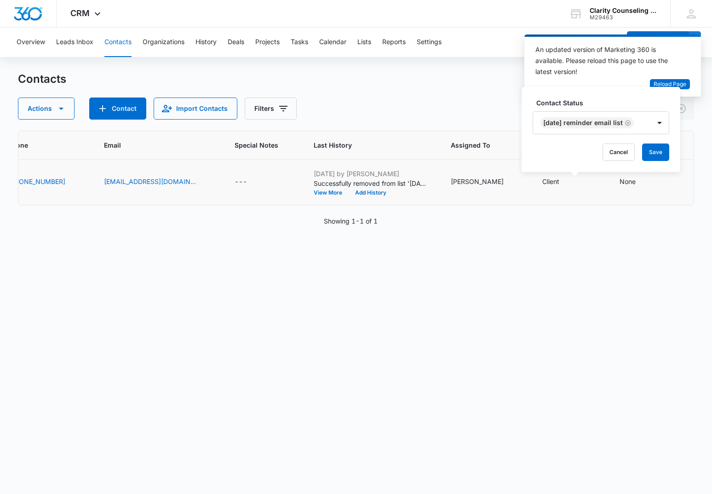
drag, startPoint x: 663, startPoint y: 157, endPoint x: 639, endPoint y: 157, distance: 23.9
click at [663, 157] on button "Save" at bounding box center [655, 152] width 27 height 17
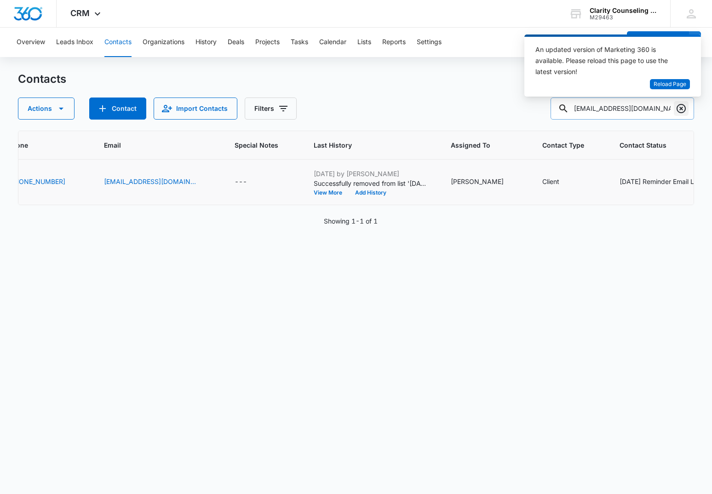
click at [682, 107] on icon "Clear" at bounding box center [681, 108] width 11 height 11
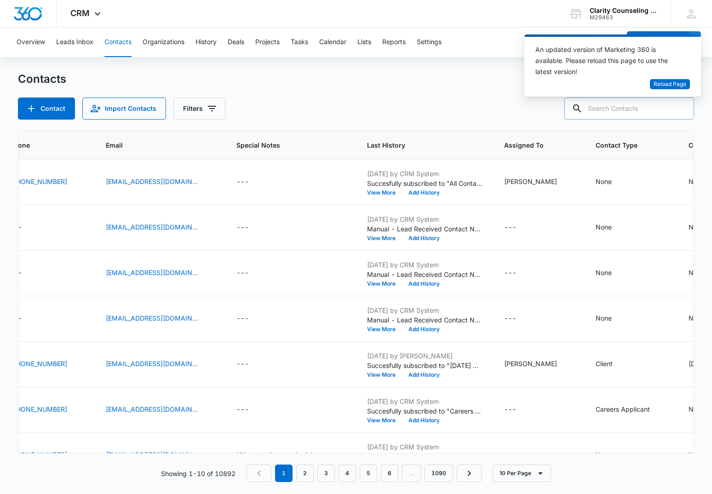
paste input "[EMAIL_ADDRESS][DOMAIN_NAME]"
type input "[EMAIL_ADDRESS][DOMAIN_NAME]"
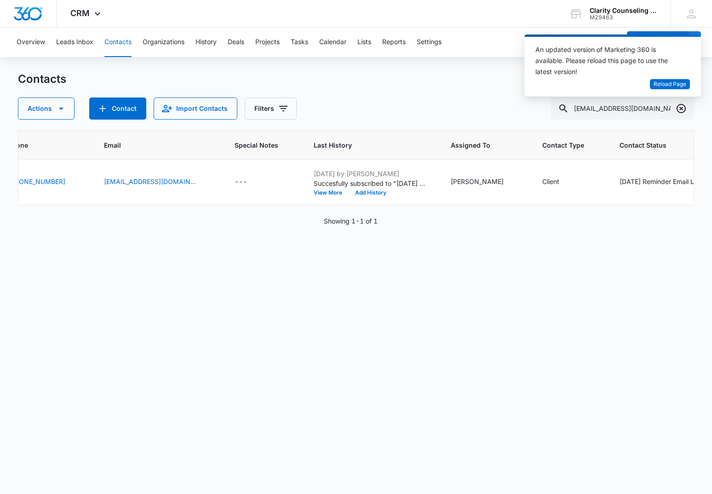
click at [682, 112] on icon "Clear" at bounding box center [681, 108] width 11 height 11
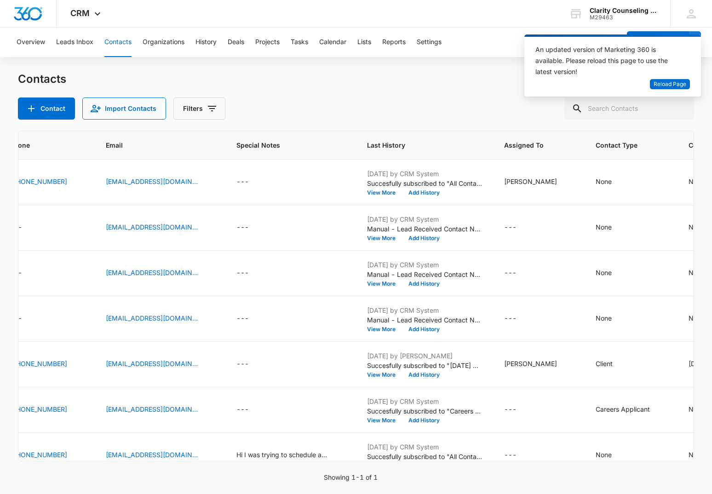
click at [682, 112] on div at bounding box center [681, 109] width 15 height 22
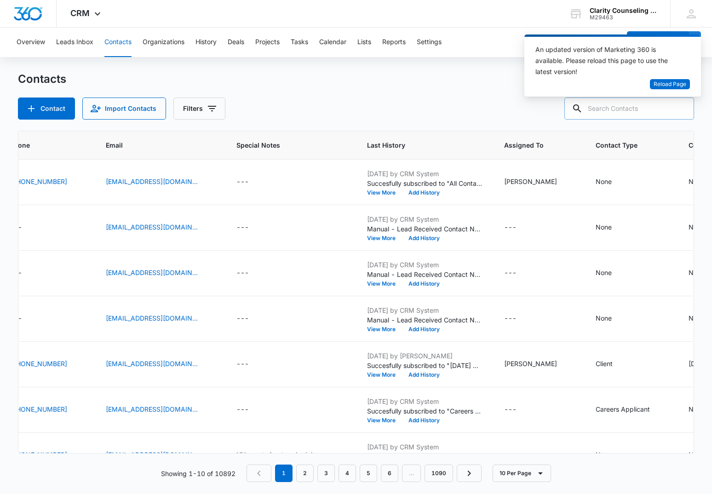
paste input "[EMAIL_ADDRESS][DOMAIN_NAME]"
type input "[EMAIL_ADDRESS][DOMAIN_NAME]"
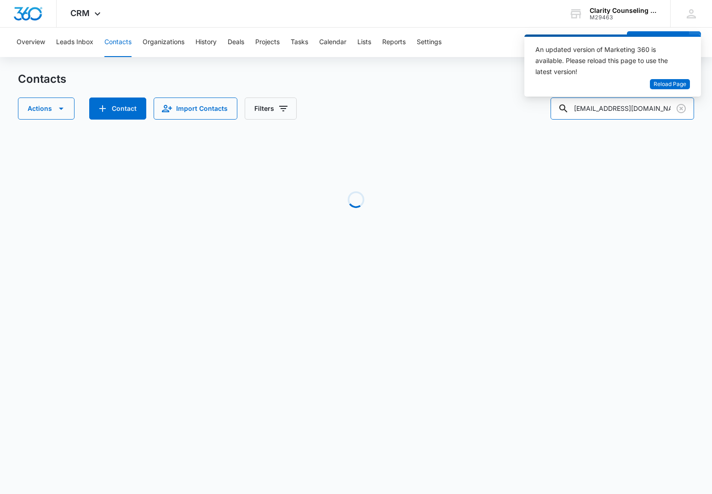
scroll to position [0, 0]
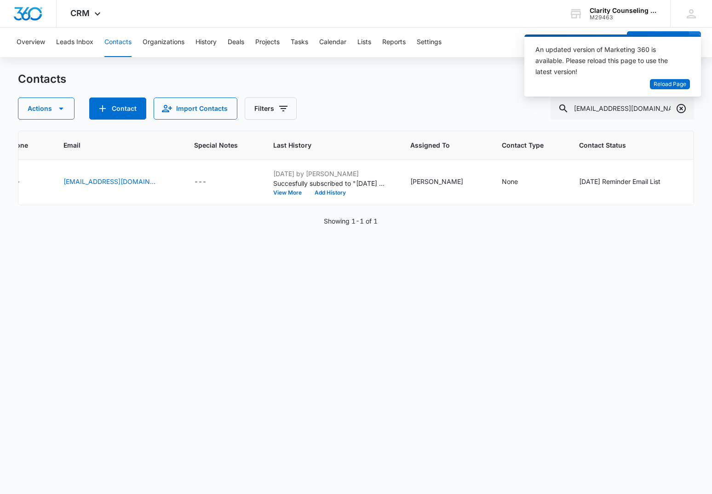
click at [680, 109] on icon "Clear" at bounding box center [681, 108] width 11 height 11
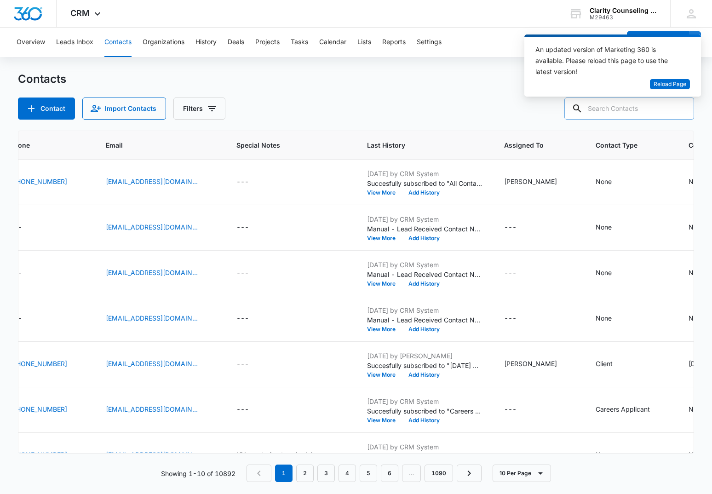
paste input "[EMAIL_ADDRESS][DOMAIN_NAME]"
type input "[EMAIL_ADDRESS][DOMAIN_NAME]"
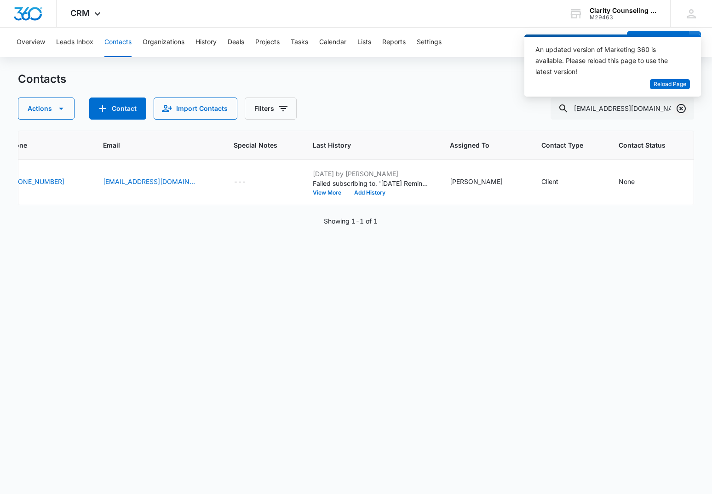
click at [687, 108] on icon "Clear" at bounding box center [681, 108] width 11 height 11
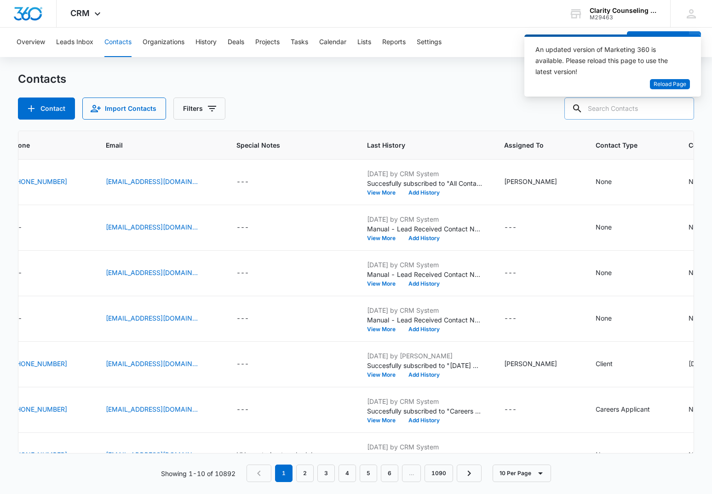
paste input "[EMAIL_ADDRESS][DOMAIN_NAME]"
type input "[EMAIL_ADDRESS][DOMAIN_NAME]"
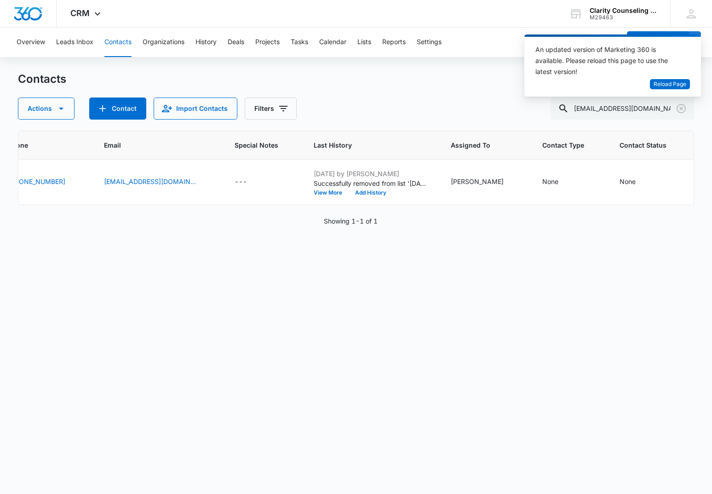
click at [687, 100] on div "An updated version of Marketing 360 is available. Please reload this page to us…" at bounding box center [613, 69] width 177 height 69
click at [681, 106] on icon "Clear" at bounding box center [681, 108] width 11 height 11
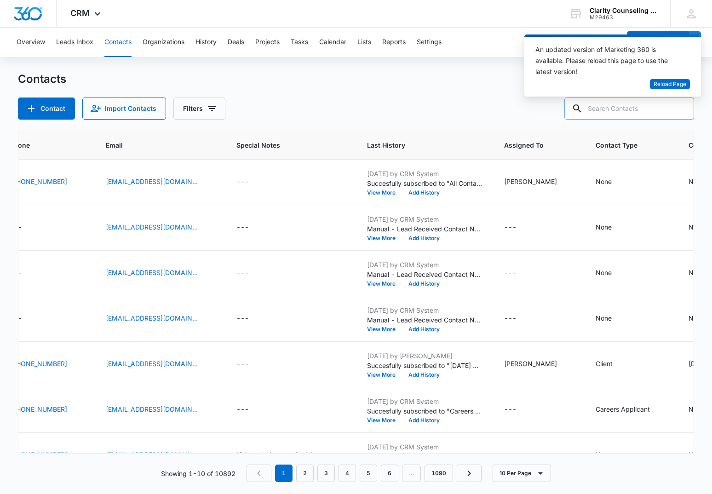
paste input "[EMAIL_ADDRESS][DOMAIN_NAME]"
type input "[EMAIL_ADDRESS][DOMAIN_NAME]"
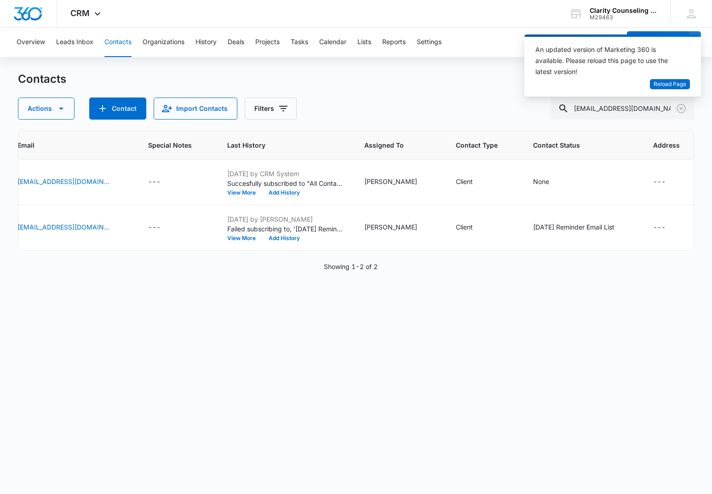
scroll to position [0, 300]
click at [681, 105] on icon "Clear" at bounding box center [681, 108] width 11 height 11
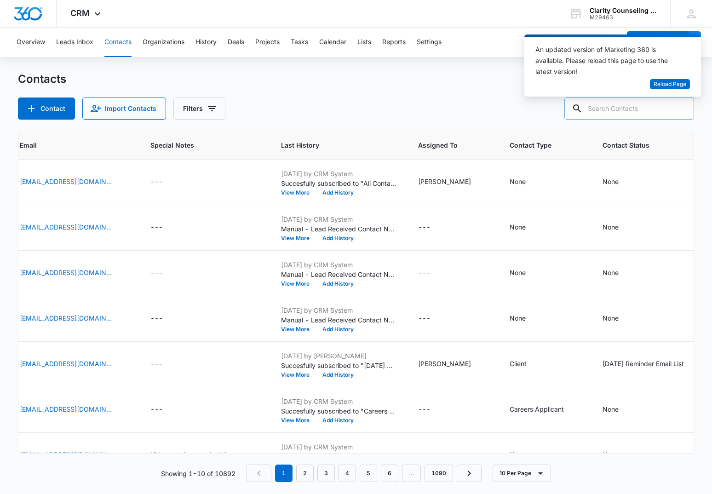
paste input "[EMAIL_ADDRESS][DOMAIN_NAME]"
type input "[EMAIL_ADDRESS][DOMAIN_NAME]"
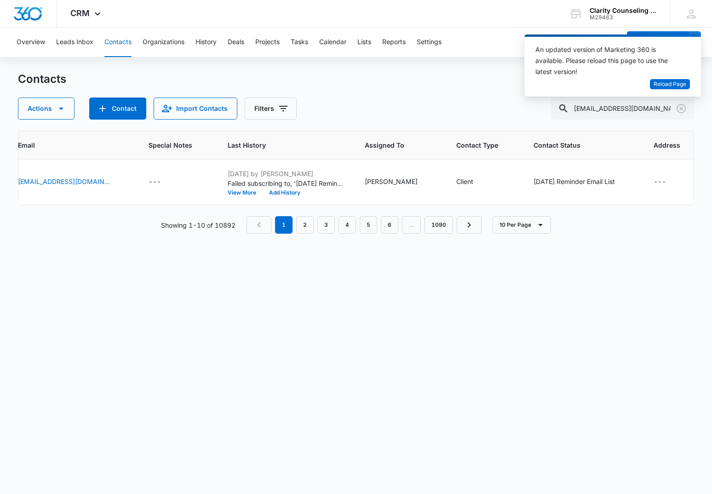
scroll to position [0, 266]
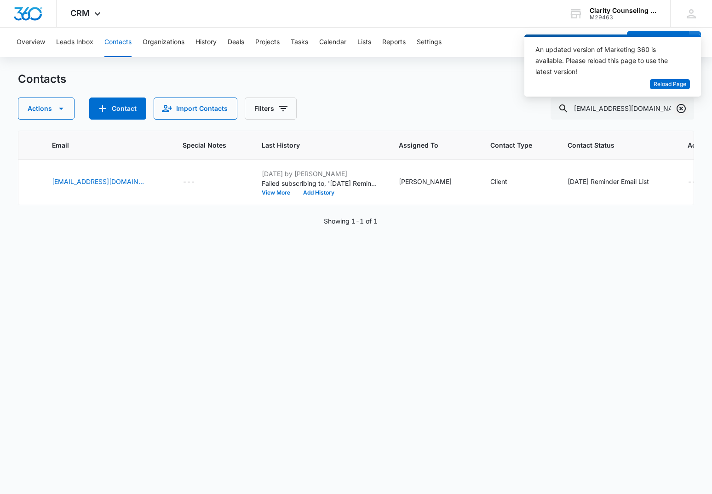
click at [679, 107] on icon "Clear" at bounding box center [681, 108] width 11 height 11
click at [679, 107] on div at bounding box center [681, 109] width 15 height 22
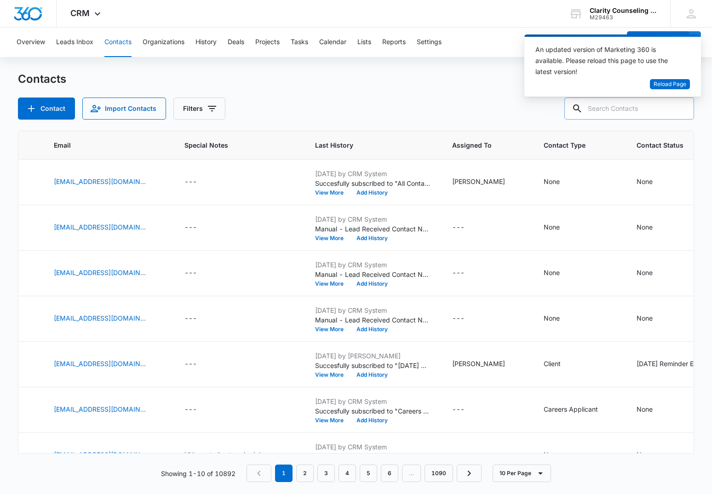
paste input "[EMAIL_ADDRESS][DOMAIN_NAME]"
type input "[EMAIL_ADDRESS][DOMAIN_NAME]"
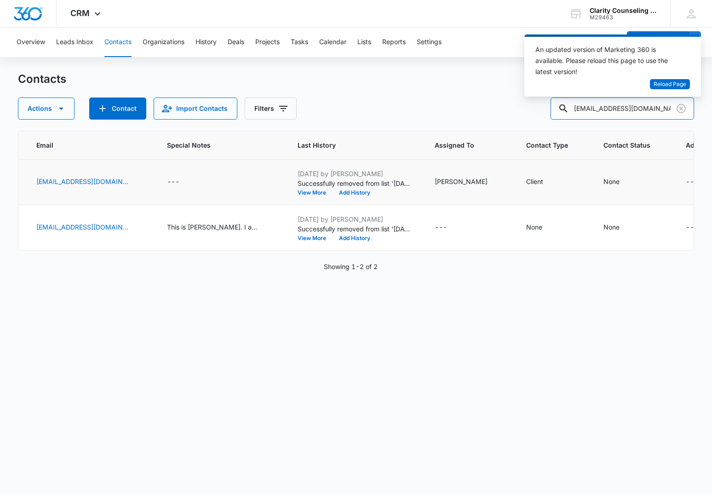
scroll to position [0, 280]
click at [682, 106] on icon "Clear" at bounding box center [681, 108] width 11 height 11
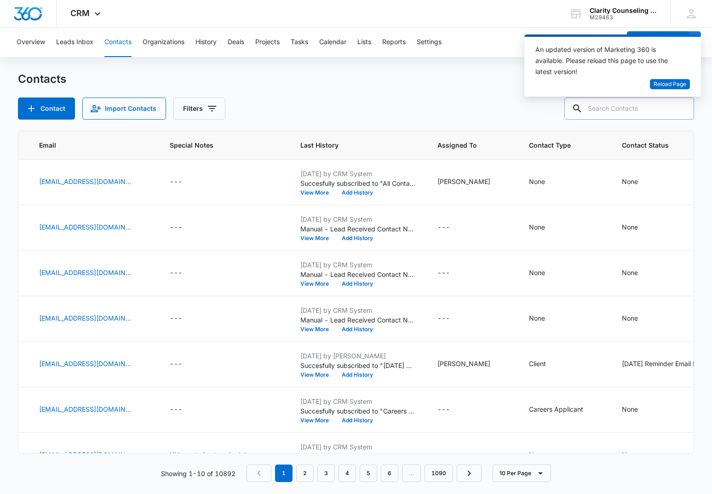
paste input "[EMAIL_ADDRESS][DOMAIN_NAME]"
type input "[EMAIL_ADDRESS][DOMAIN_NAME]"
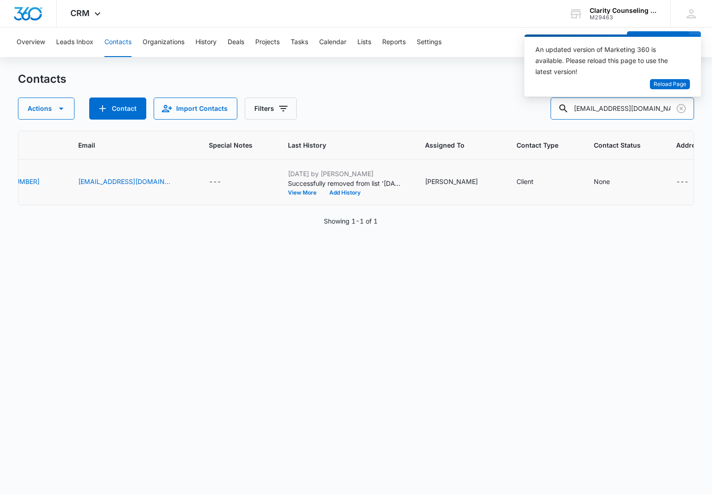
scroll to position [0, 238]
click at [682, 108] on icon "Clear" at bounding box center [681, 108] width 9 height 9
click at [682, 108] on div at bounding box center [681, 109] width 15 height 22
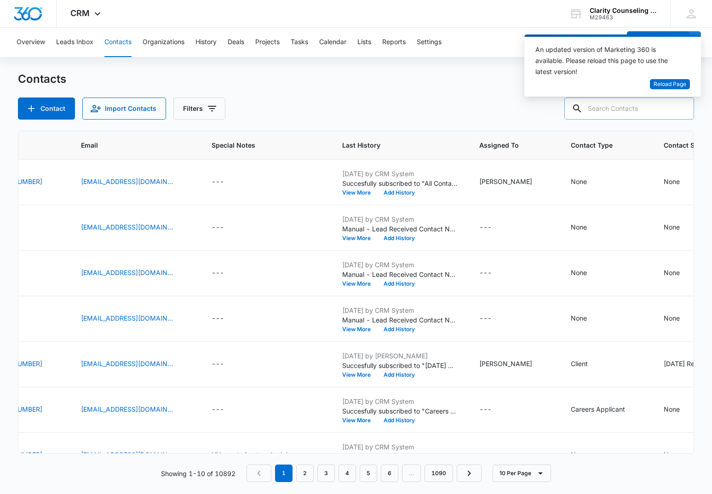
paste input "[EMAIL_ADDRESS][DOMAIN_NAME]"
type input "[EMAIL_ADDRESS][DOMAIN_NAME]"
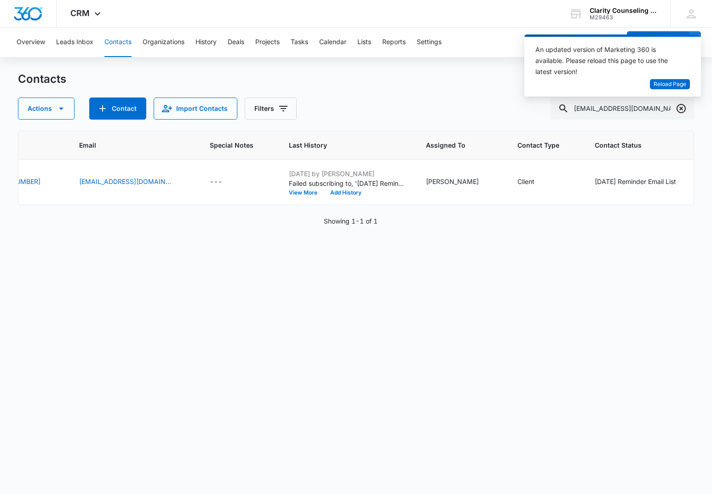
click at [680, 108] on icon "Clear" at bounding box center [681, 108] width 11 height 11
click at [680, 108] on div at bounding box center [681, 109] width 15 height 22
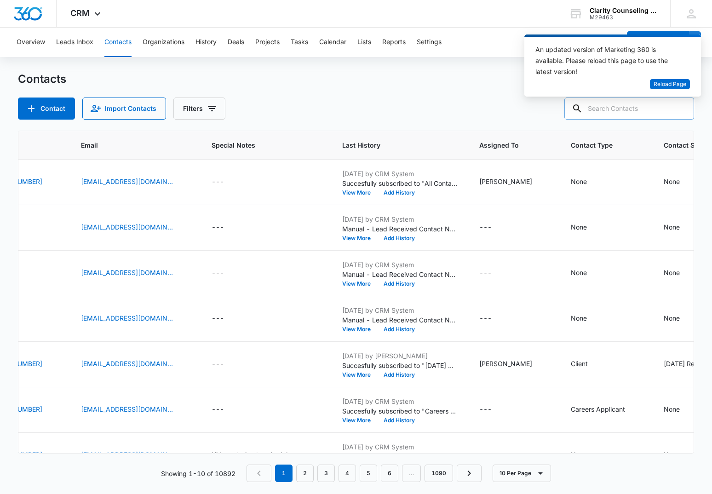
paste input "[EMAIL_ADDRESS][DOMAIN_NAME]"
type input "[EMAIL_ADDRESS][DOMAIN_NAME]"
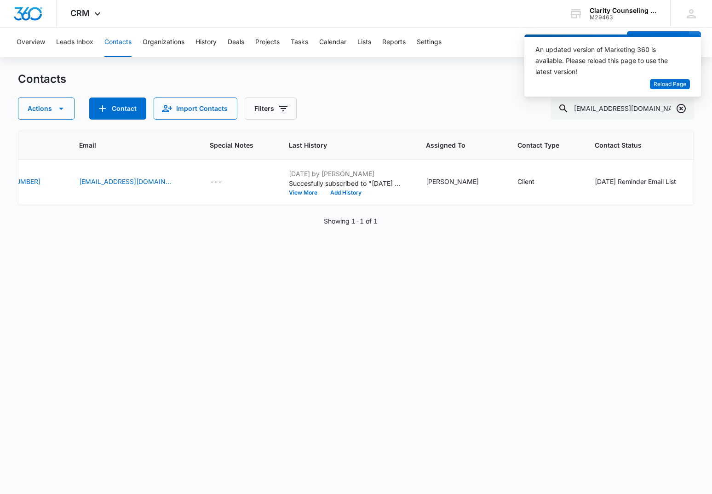
click at [683, 108] on icon "Clear" at bounding box center [681, 108] width 11 height 11
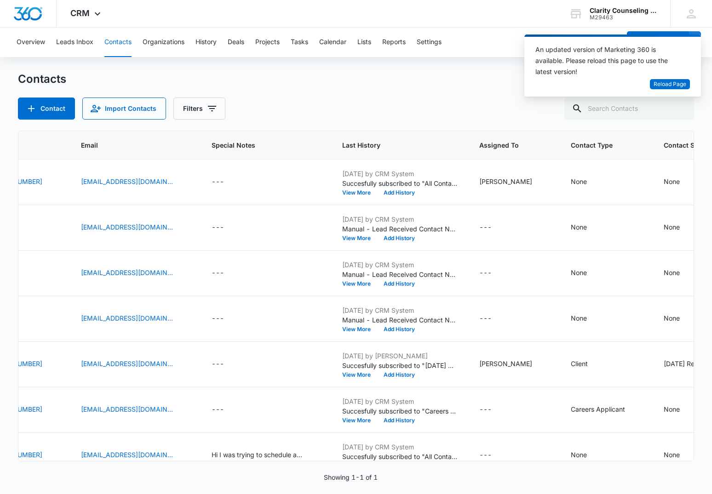
click at [683, 108] on div at bounding box center [681, 109] width 15 height 22
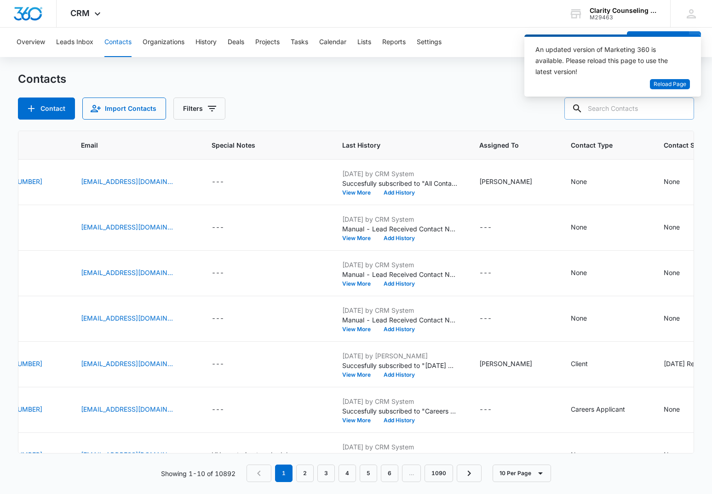
paste input "[EMAIL_ADDRESS][DOMAIN_NAME]"
type input "[EMAIL_ADDRESS][DOMAIN_NAME]"
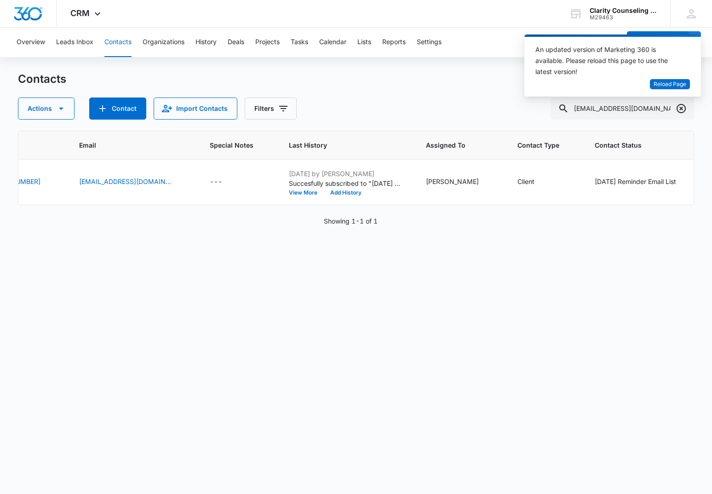
click at [683, 105] on icon "Clear" at bounding box center [681, 108] width 11 height 11
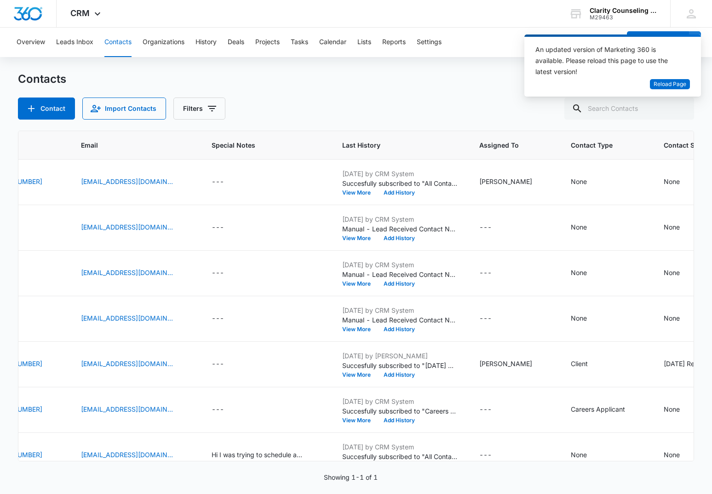
click at [683, 105] on div at bounding box center [681, 109] width 15 height 22
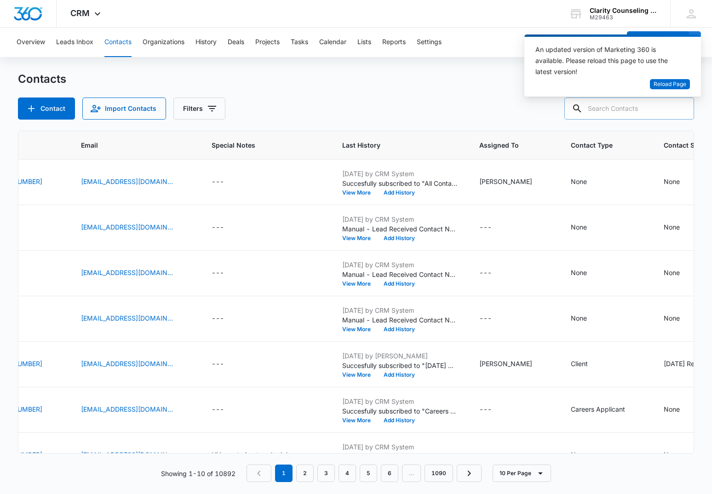
scroll to position [0, 0]
paste input "[EMAIL_ADDRESS][DOMAIN_NAME]"
type input "[EMAIL_ADDRESS][DOMAIN_NAME]"
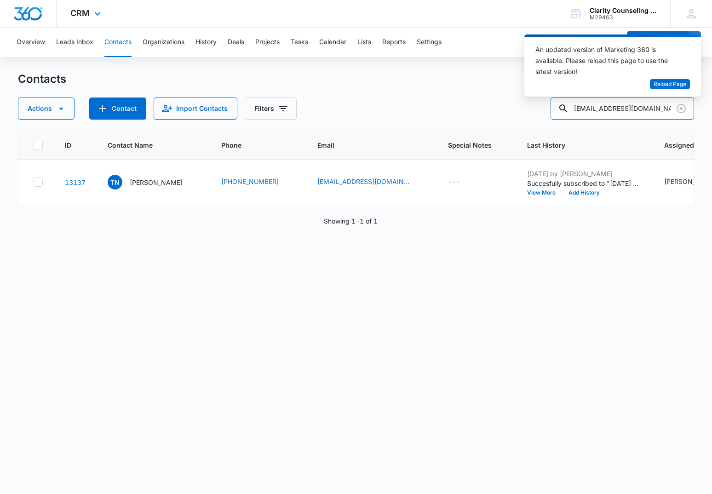
scroll to position [0, 0]
click at [682, 106] on icon "Clear" at bounding box center [681, 108] width 11 height 11
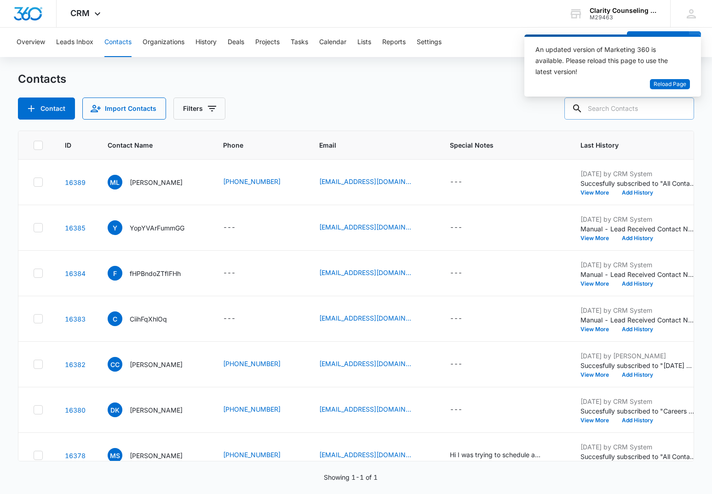
drag, startPoint x: 682, startPoint y: 106, endPoint x: 668, endPoint y: 106, distance: 14.3
click at [682, 106] on div at bounding box center [681, 109] width 15 height 22
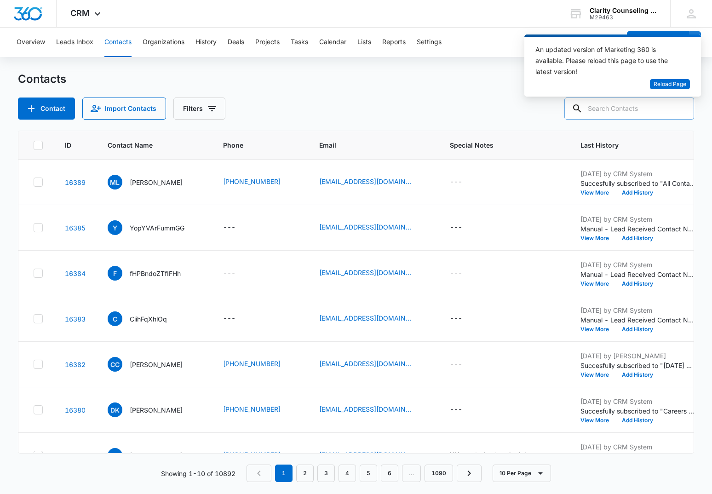
paste input "[EMAIL_ADDRESS][DOMAIN_NAME]"
type input "[EMAIL_ADDRESS][DOMAIN_NAME]"
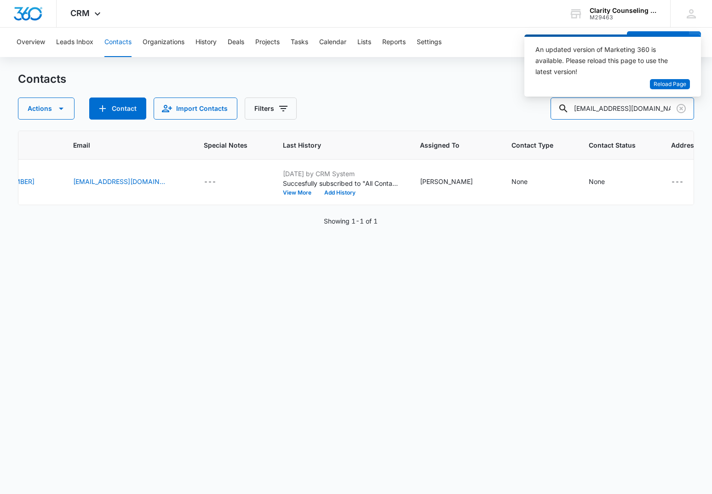
scroll to position [0, 244]
click at [682, 112] on icon "Clear" at bounding box center [681, 108] width 9 height 9
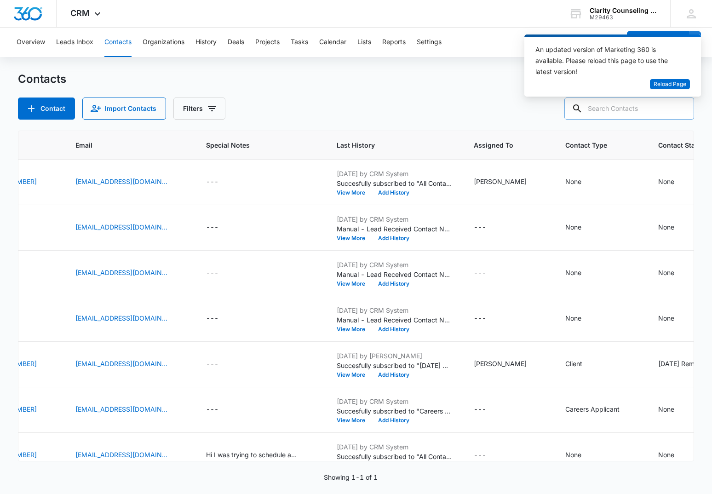
drag, startPoint x: 682, startPoint y: 112, endPoint x: 661, endPoint y: 113, distance: 20.3
click at [682, 112] on div at bounding box center [681, 109] width 15 height 22
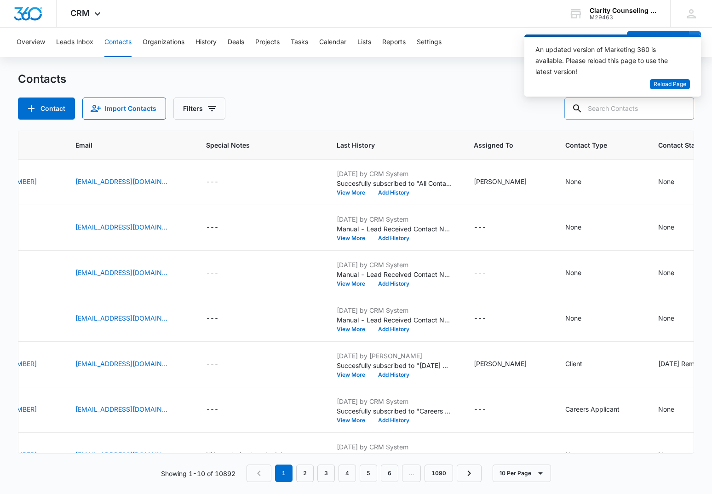
paste input "[EMAIL_ADDRESS][DOMAIN_NAME]"
type input "[EMAIL_ADDRESS][DOMAIN_NAME]"
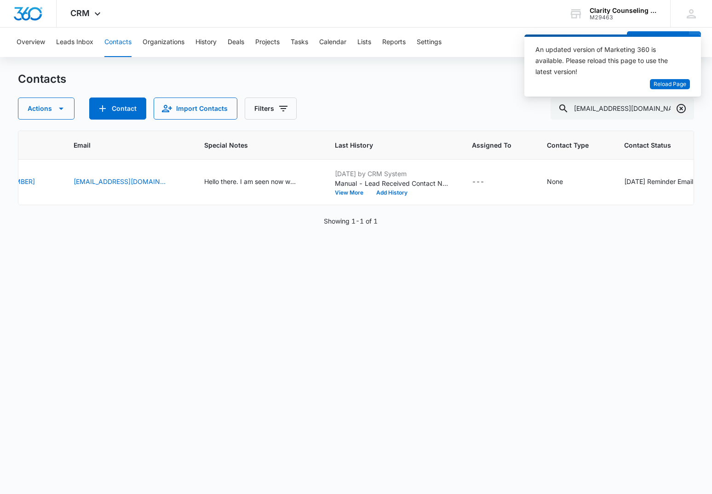
click at [683, 111] on icon "Clear" at bounding box center [681, 108] width 11 height 11
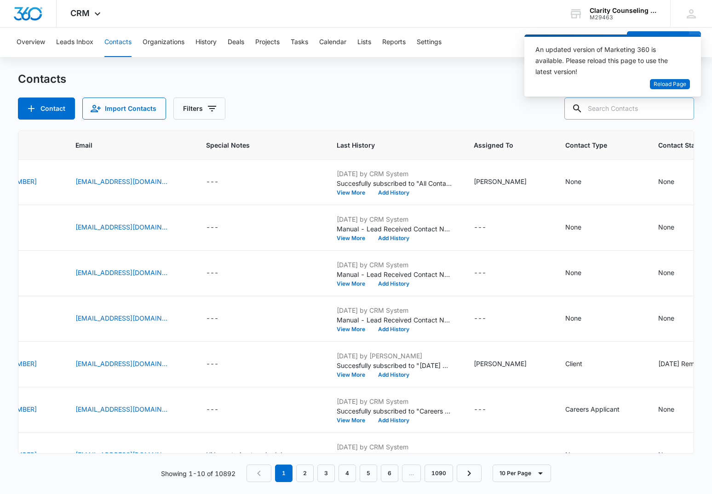
paste input "[EMAIL_ADDRESS][DOMAIN_NAME]"
type input "[EMAIL_ADDRESS][DOMAIN_NAME]"
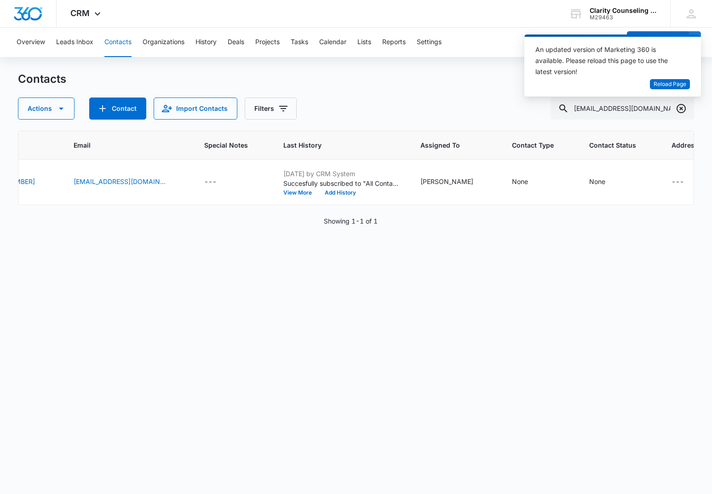
click at [681, 106] on icon "Clear" at bounding box center [681, 108] width 11 height 11
click at [681, 106] on div at bounding box center [681, 109] width 15 height 22
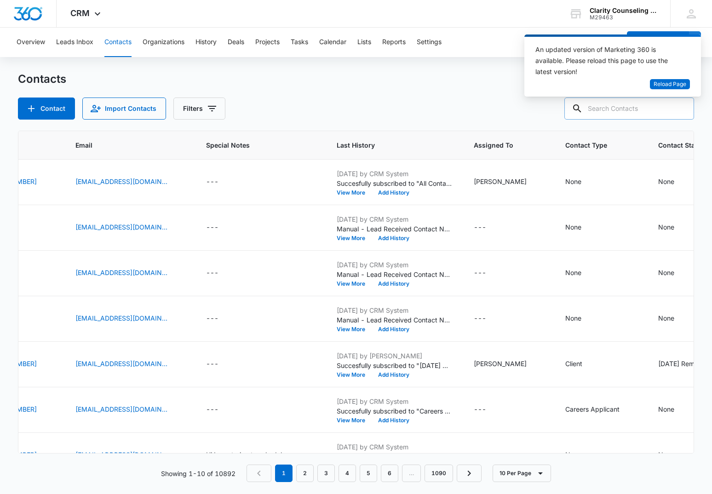
paste input "[EMAIL_ADDRESS][DOMAIN_NAME]"
type input "[EMAIL_ADDRESS][DOMAIN_NAME]"
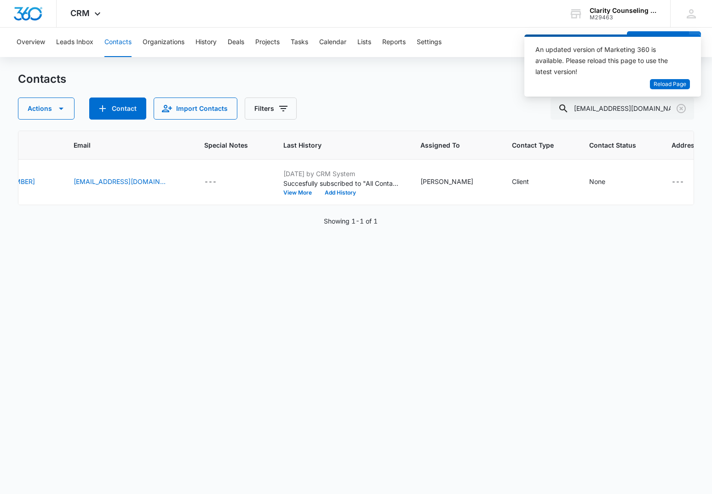
scroll to position [0, 0]
click at [680, 109] on icon "Clear" at bounding box center [681, 108] width 11 height 11
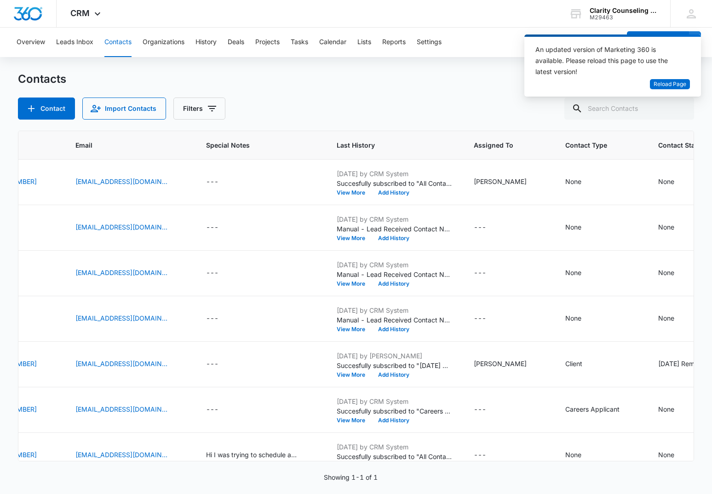
click at [680, 109] on div at bounding box center [681, 109] width 15 height 22
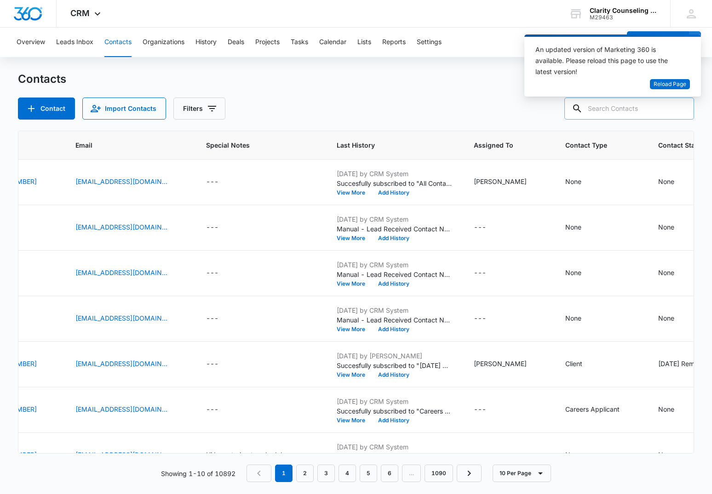
paste input "[EMAIL_ADDRESS][DOMAIN_NAME]"
type input "[EMAIL_ADDRESS][DOMAIN_NAME]"
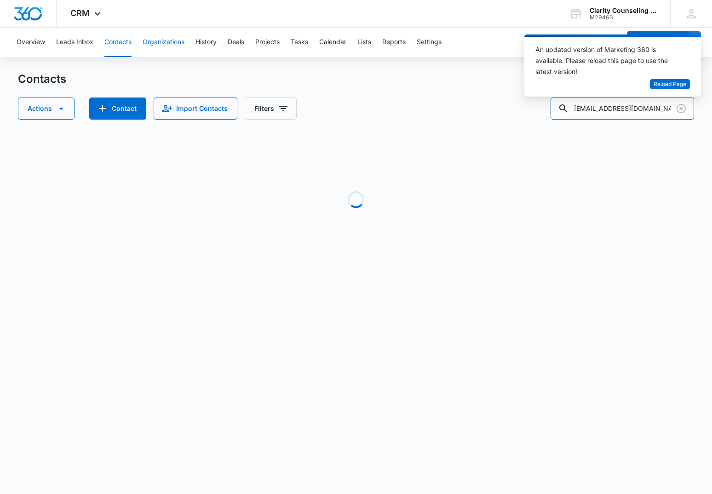
scroll to position [0, 0]
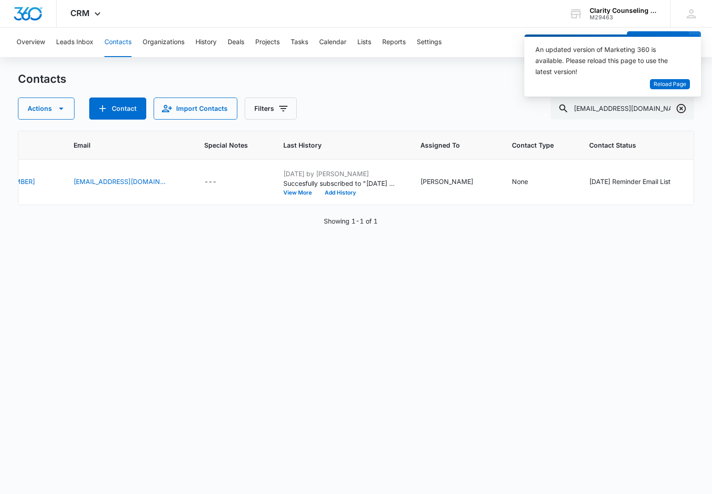
click at [682, 109] on icon "Clear" at bounding box center [681, 108] width 9 height 9
click at [682, 109] on div at bounding box center [681, 109] width 15 height 22
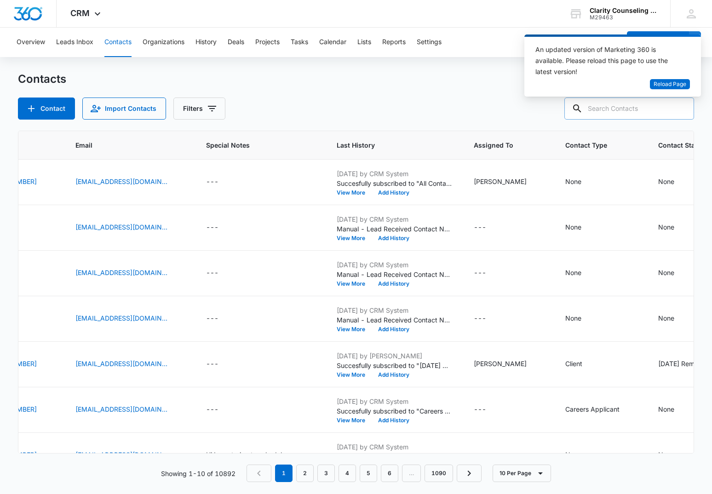
paste input "[EMAIL_ADDRESS][DOMAIN_NAME]"
type input "[EMAIL_ADDRESS][DOMAIN_NAME]"
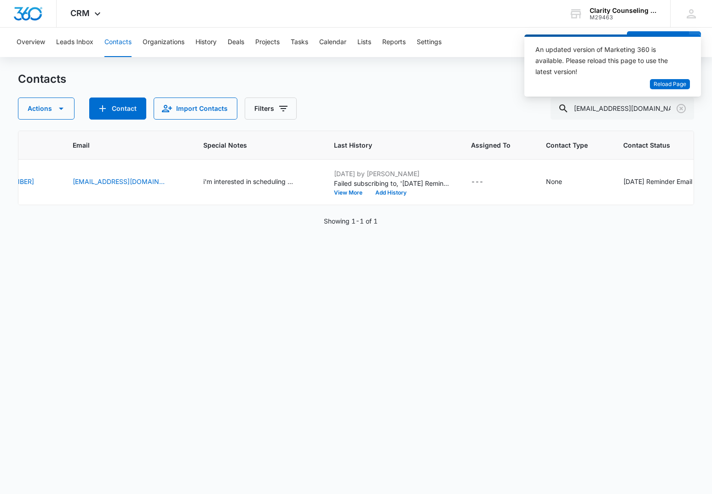
click at [680, 113] on icon "Clear" at bounding box center [681, 108] width 11 height 11
click at [680, 113] on div at bounding box center [681, 109] width 15 height 22
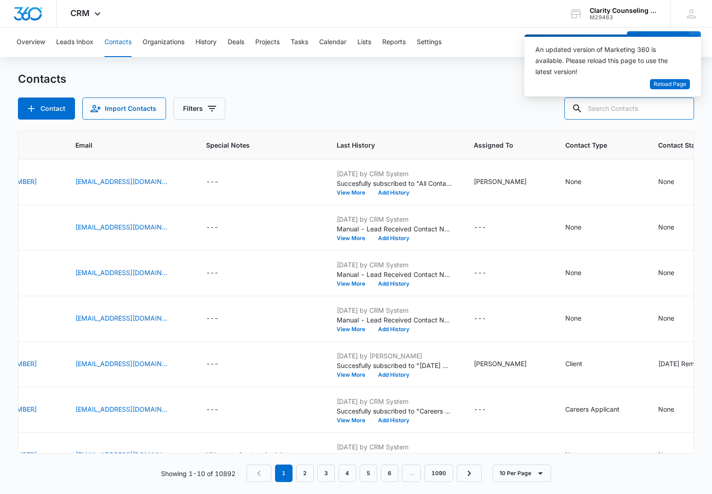
paste input "[EMAIL_ADDRESS][DOMAIN_NAME]"
type input "[EMAIL_ADDRESS][DOMAIN_NAME]"
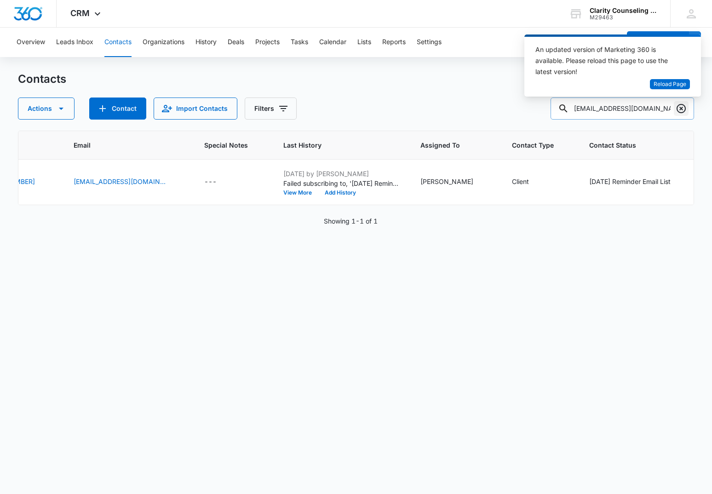
click at [680, 108] on icon "Clear" at bounding box center [681, 108] width 11 height 11
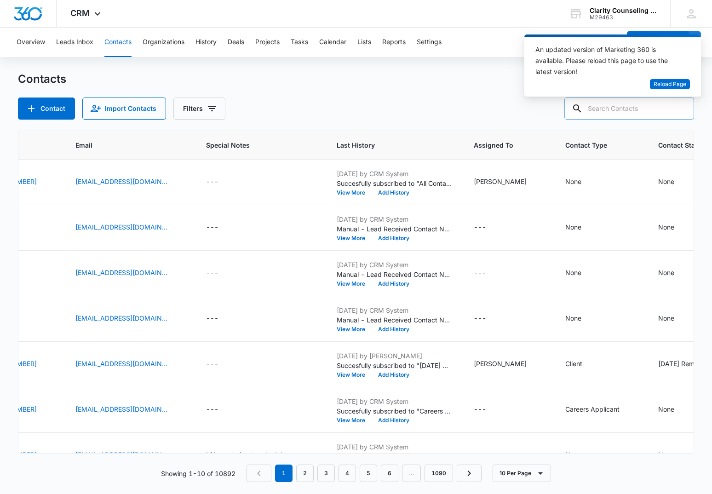
paste input "[EMAIL_ADDRESS][DOMAIN_NAME]"
type input "[EMAIL_ADDRESS][DOMAIN_NAME]"
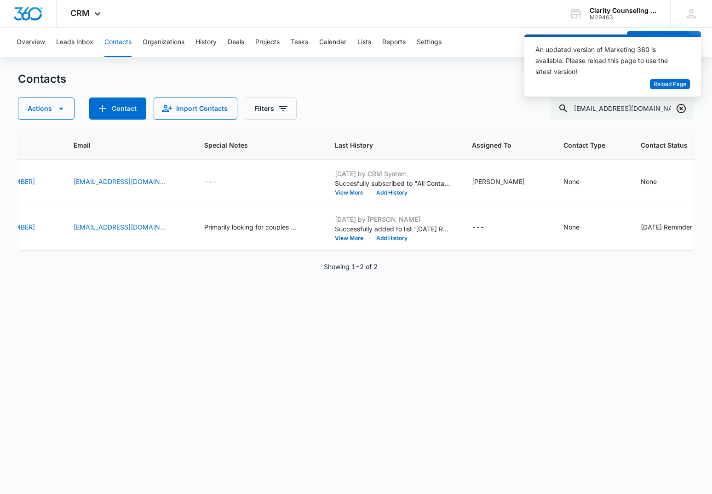
click at [679, 104] on icon "Clear" at bounding box center [681, 108] width 11 height 11
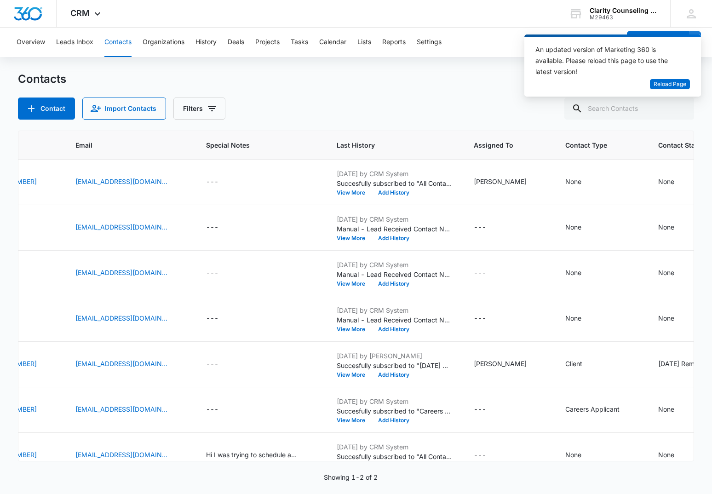
click at [679, 104] on div at bounding box center [681, 109] width 15 height 22
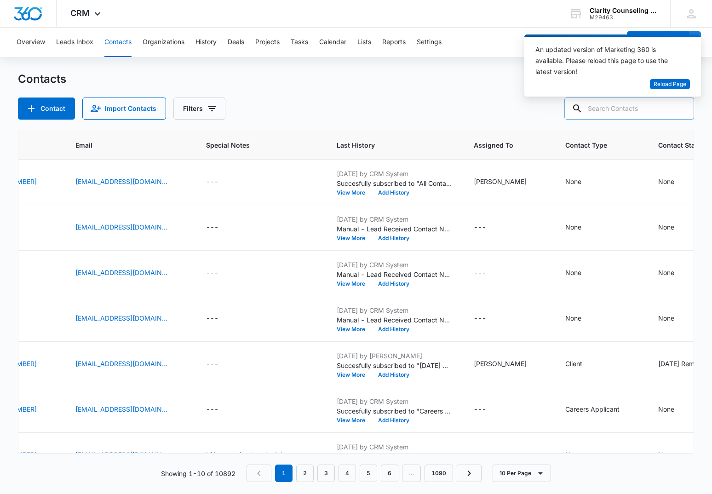
paste input "[EMAIL_ADDRESS][DOMAIN_NAME]"
type input "[EMAIL_ADDRESS][DOMAIN_NAME]"
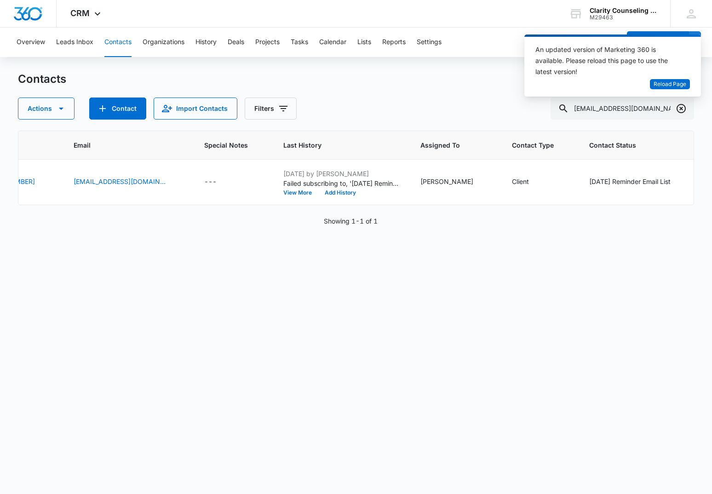
click at [682, 107] on icon "Clear" at bounding box center [681, 108] width 11 height 11
click at [682, 107] on div at bounding box center [681, 109] width 15 height 22
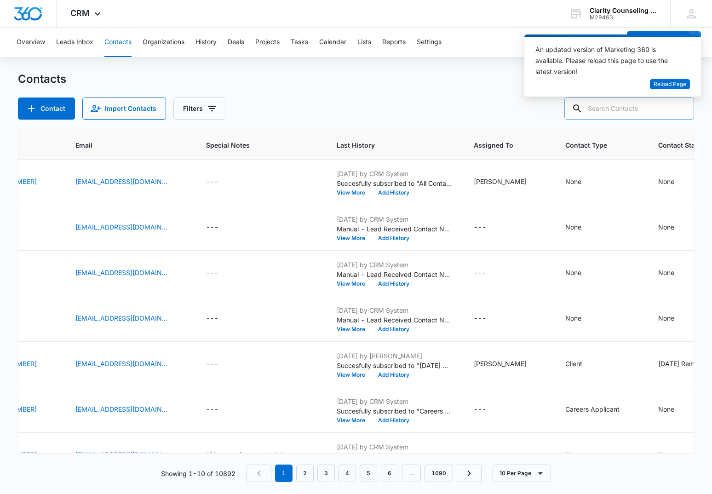
paste input "[EMAIL_ADDRESS][PERSON_NAME][DOMAIN_NAME]"
type input "[EMAIL_ADDRESS][PERSON_NAME][DOMAIN_NAME]"
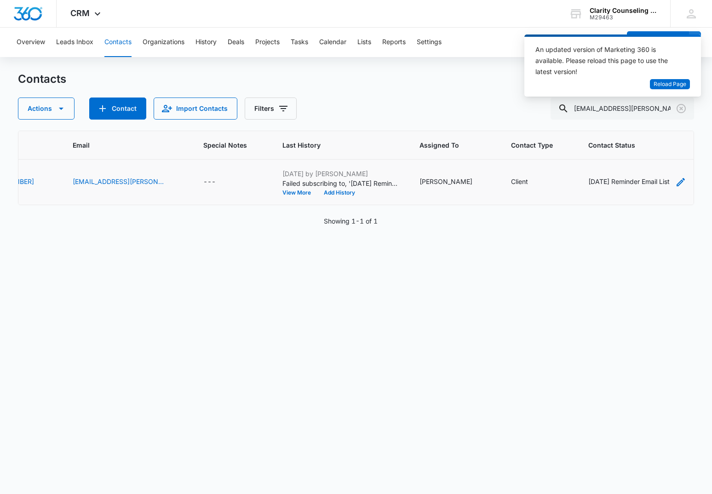
click at [612, 181] on div "[DATE] Reminder Email List" at bounding box center [629, 182] width 81 height 10
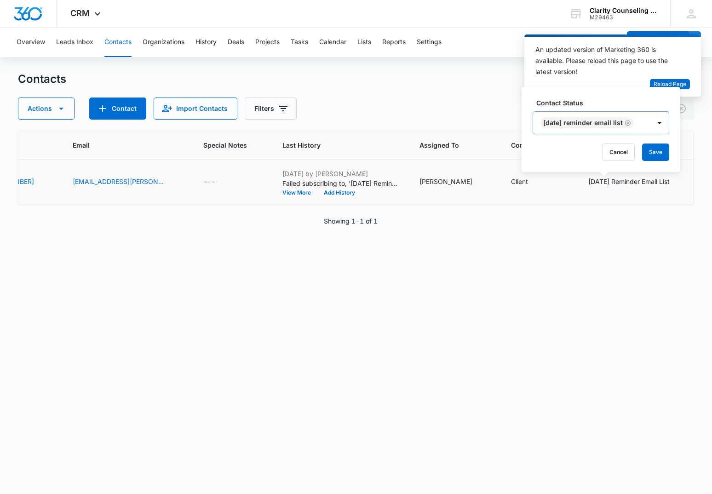
click at [631, 123] on icon "Remove Saturday Reminder Email List" at bounding box center [628, 123] width 6 height 7
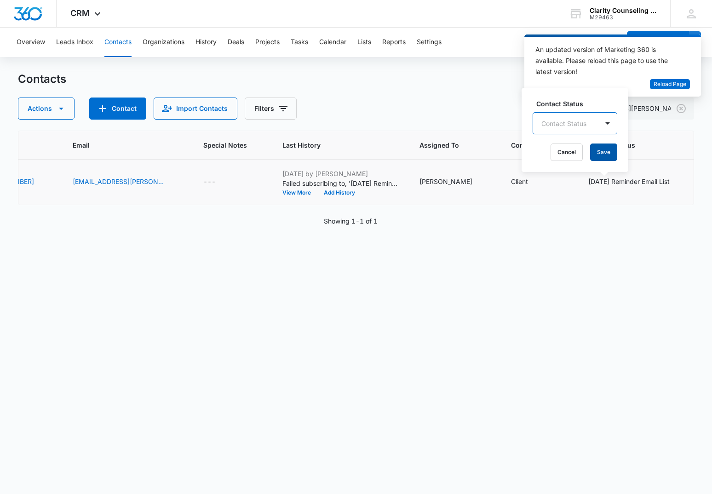
click at [607, 156] on button "Save" at bounding box center [603, 152] width 27 height 17
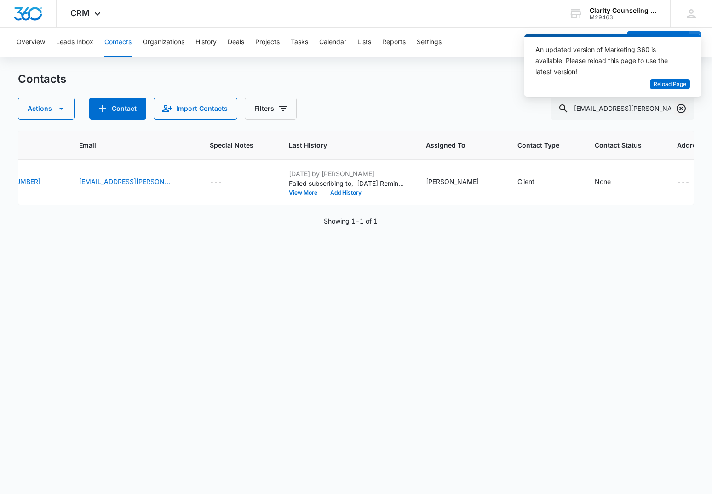
click at [678, 108] on icon "Clear" at bounding box center [681, 108] width 11 height 11
click at [678, 108] on div at bounding box center [681, 109] width 15 height 22
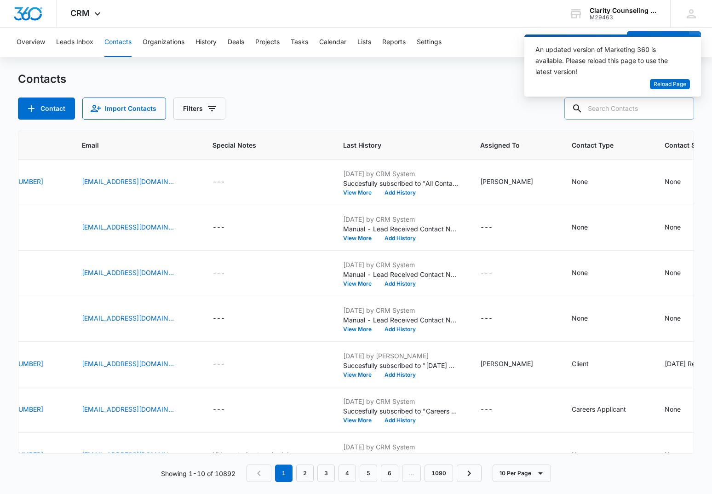
paste input "[EMAIL_ADDRESS][DOMAIN_NAME]"
type input "[EMAIL_ADDRESS][DOMAIN_NAME]"
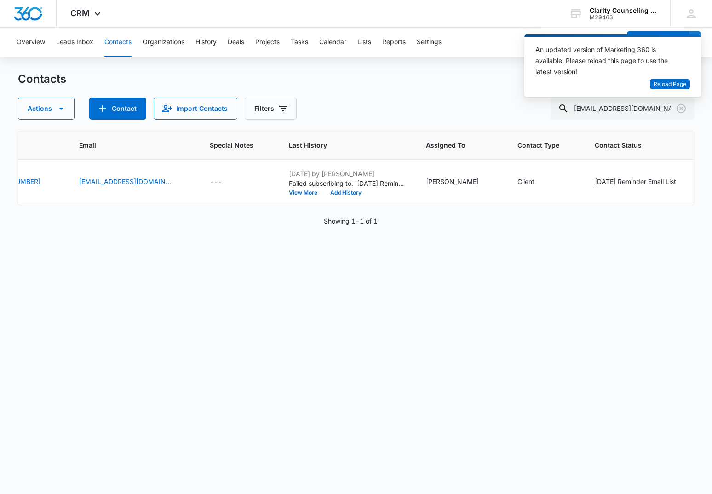
click at [683, 107] on icon "Clear" at bounding box center [681, 108] width 11 height 11
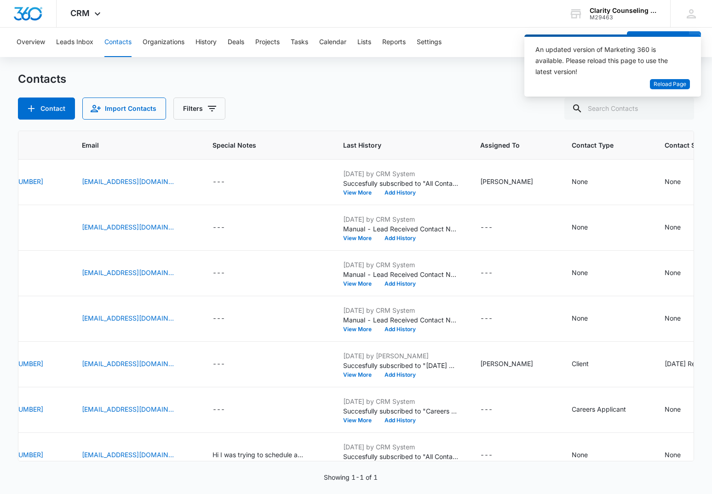
click at [683, 107] on div at bounding box center [681, 109] width 15 height 22
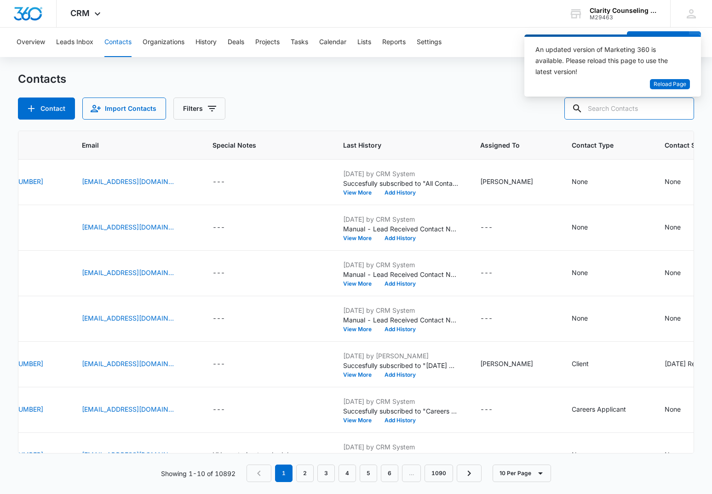
paste input "[EMAIL_ADDRESS][DOMAIN_NAME]"
type input "[EMAIL_ADDRESS][DOMAIN_NAME]"
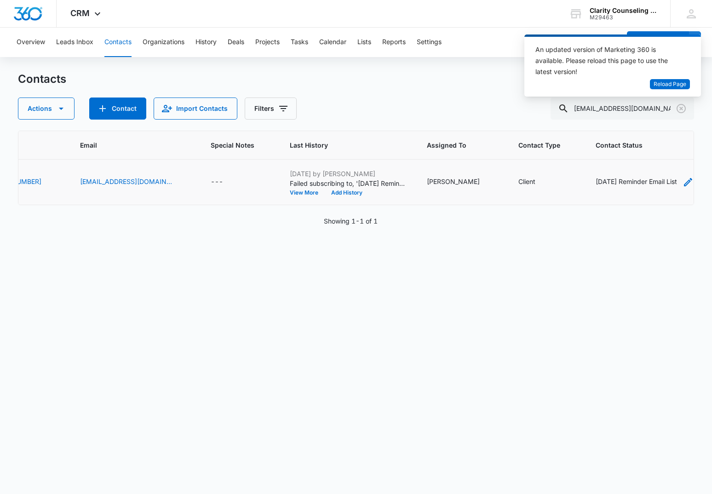
click at [620, 181] on div "[DATE] Reminder Email List" at bounding box center [636, 182] width 81 height 10
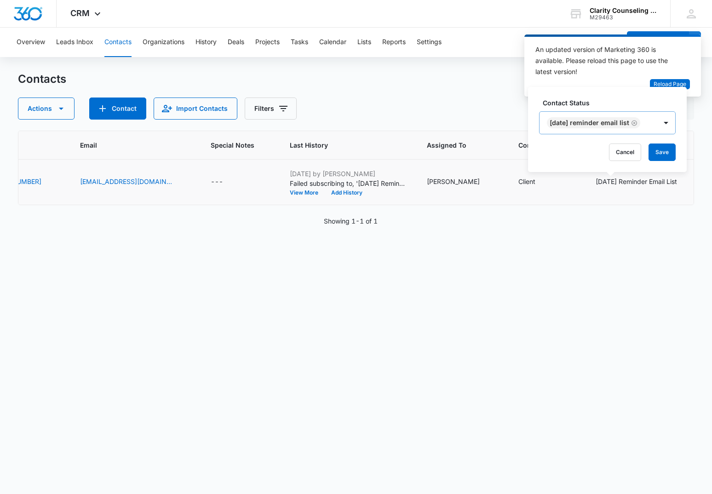
click at [638, 121] on icon "Remove Saturday Reminder Email List" at bounding box center [634, 123] width 6 height 7
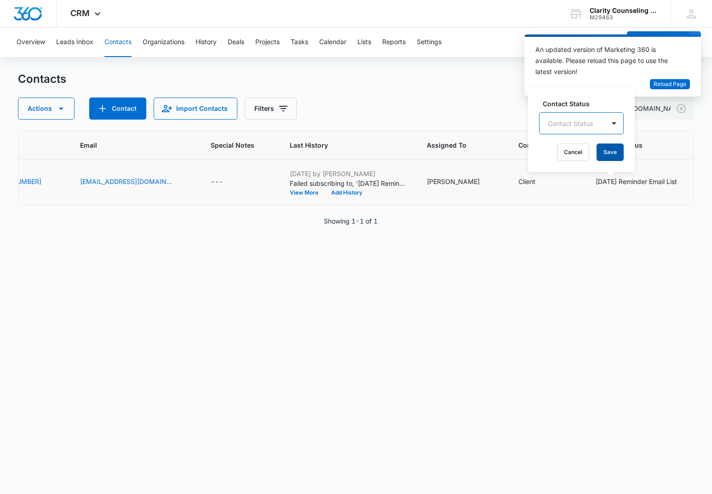
click at [615, 147] on button "Save" at bounding box center [610, 152] width 27 height 17
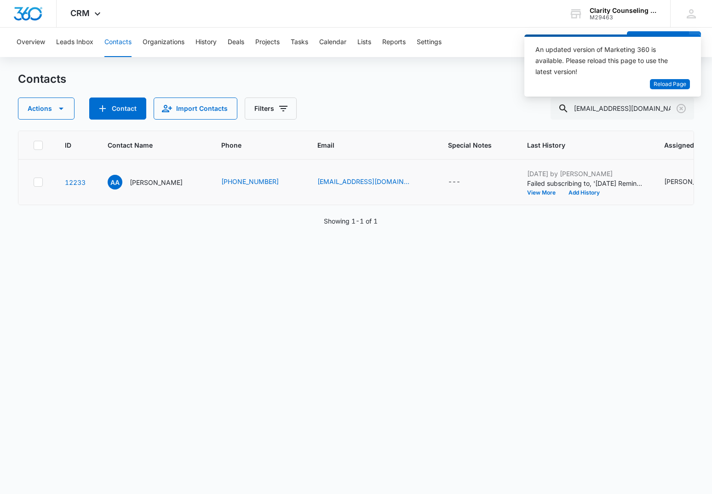
scroll to position [0, 0]
click at [676, 110] on button "Clear" at bounding box center [681, 108] width 15 height 15
click at [676, 110] on div at bounding box center [681, 109] width 15 height 22
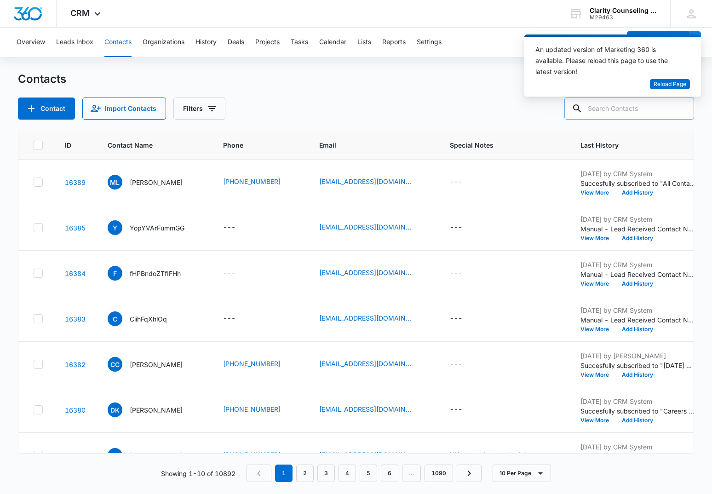
scroll to position [0, 0]
paste input "[EMAIL_ADDRESS][DOMAIN_NAME]"
type input "[EMAIL_ADDRESS][DOMAIN_NAME]"
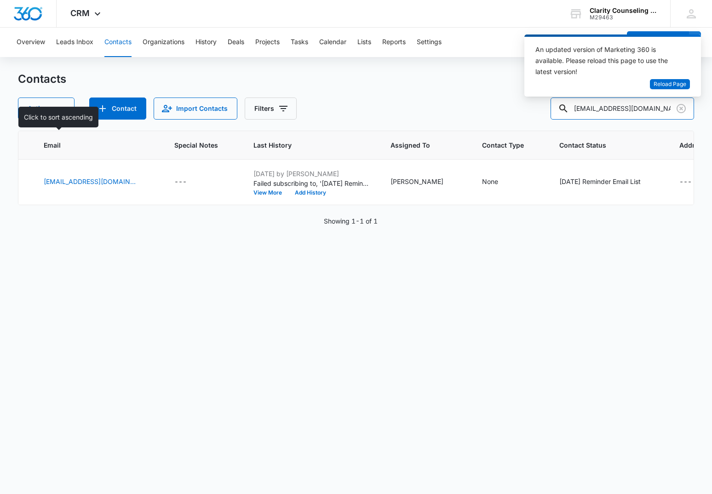
scroll to position [0, 273]
click at [674, 110] on button "Clear" at bounding box center [681, 108] width 15 height 15
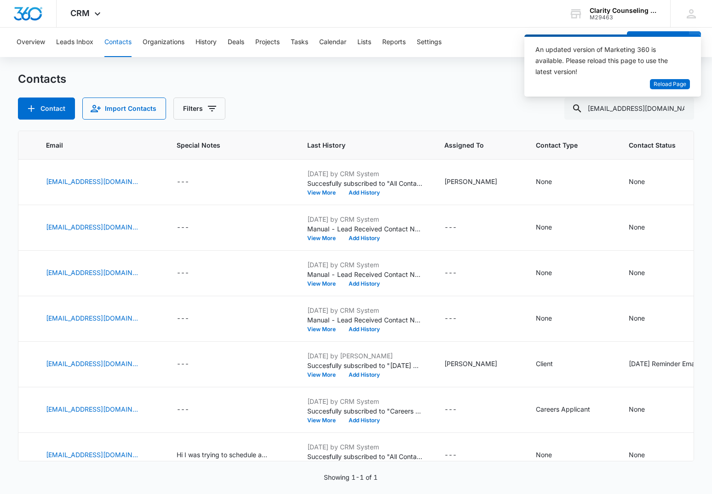
click at [674, 110] on div at bounding box center [681, 109] width 15 height 22
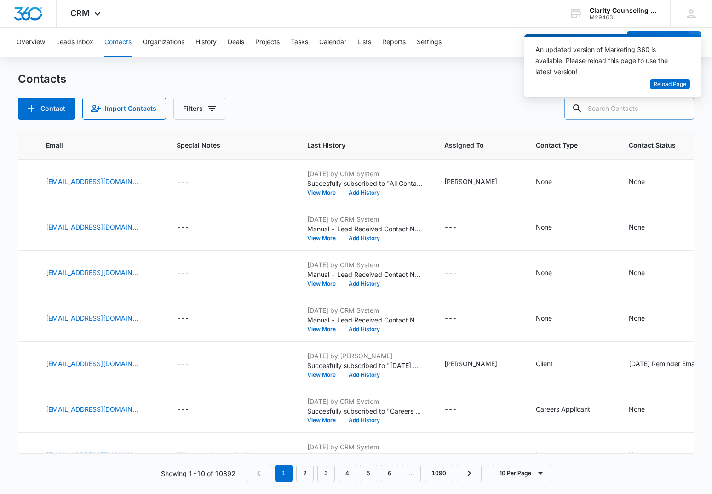
paste input "[EMAIL_ADDRESS][DOMAIN_NAME]"
type input "[EMAIL_ADDRESS][DOMAIN_NAME]"
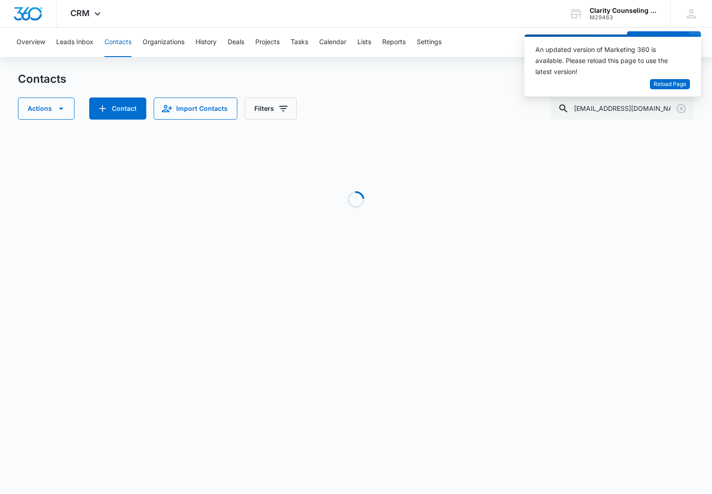
scroll to position [0, 38]
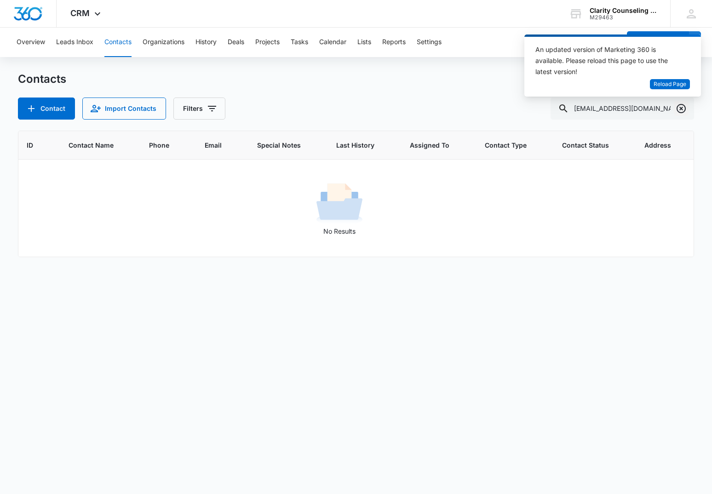
click at [677, 110] on icon "Clear" at bounding box center [681, 108] width 9 height 9
click at [677, 110] on div at bounding box center [681, 109] width 15 height 22
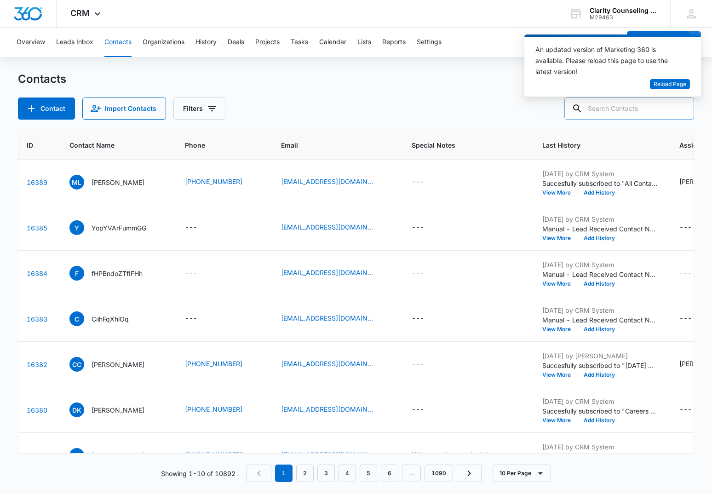
paste input "[PERSON_NAME][EMAIL_ADDRESS][PERSON_NAME][DOMAIN_NAME]"
type input "[PERSON_NAME][EMAIL_ADDRESS][PERSON_NAME][DOMAIN_NAME]"
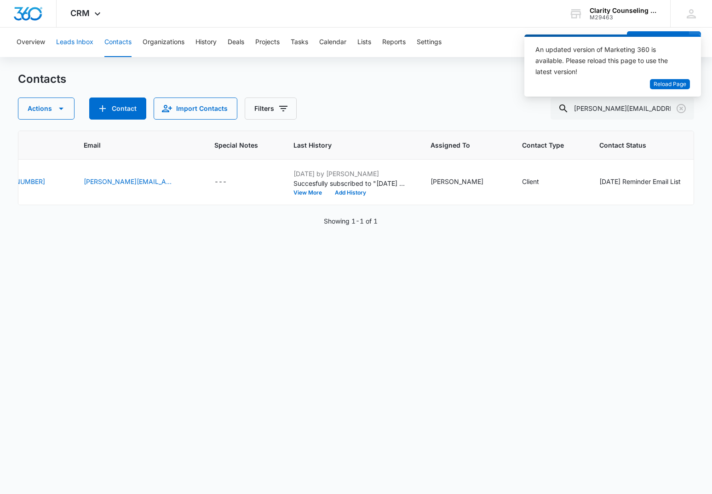
scroll to position [0, 242]
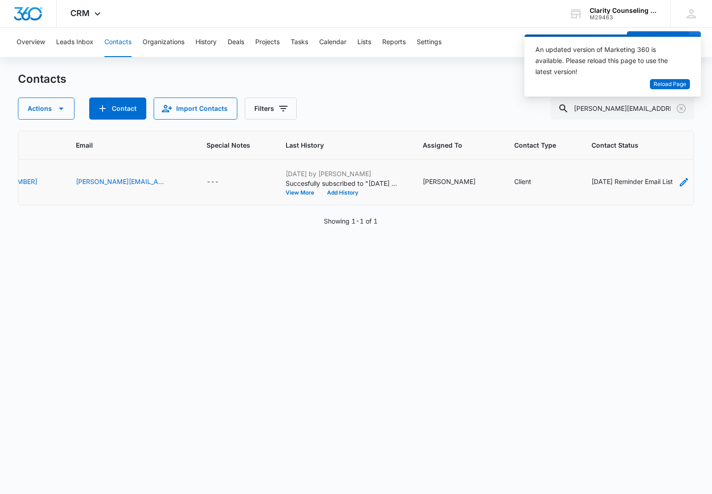
click at [617, 185] on div "[DATE] Reminder Email List" at bounding box center [632, 182] width 81 height 10
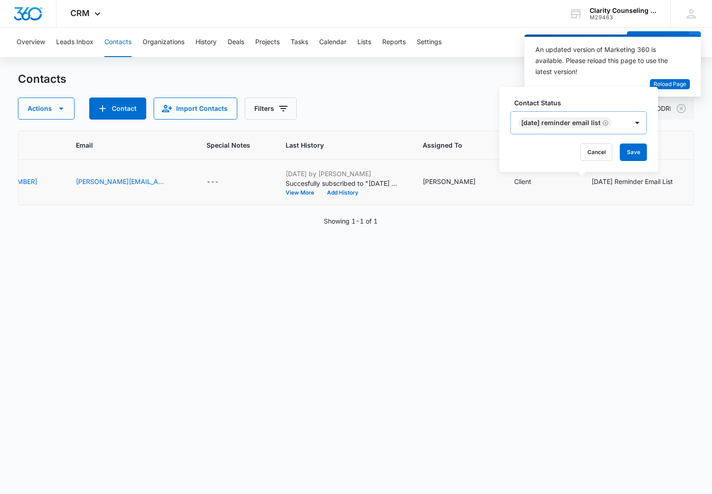
click at [609, 125] on icon "Remove Saturday Reminder Email List" at bounding box center [606, 123] width 6 height 6
click at [585, 154] on button "Save" at bounding box center [581, 152] width 27 height 17
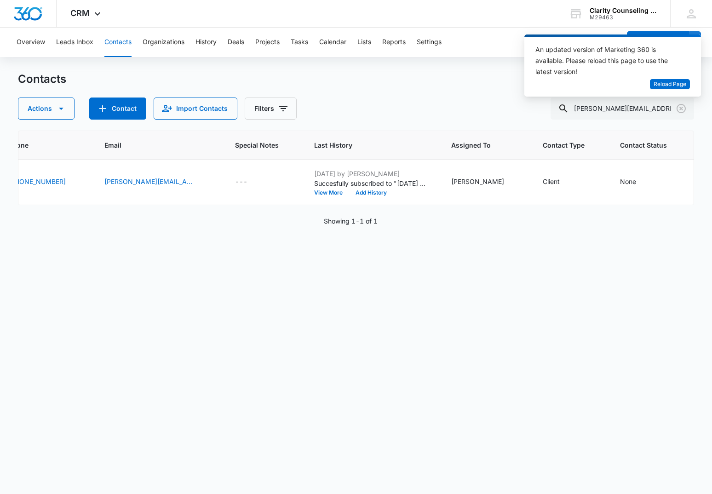
scroll to position [0, 0]
click at [680, 108] on icon "Clear" at bounding box center [681, 108] width 11 height 11
click at [680, 108] on div at bounding box center [681, 109] width 15 height 22
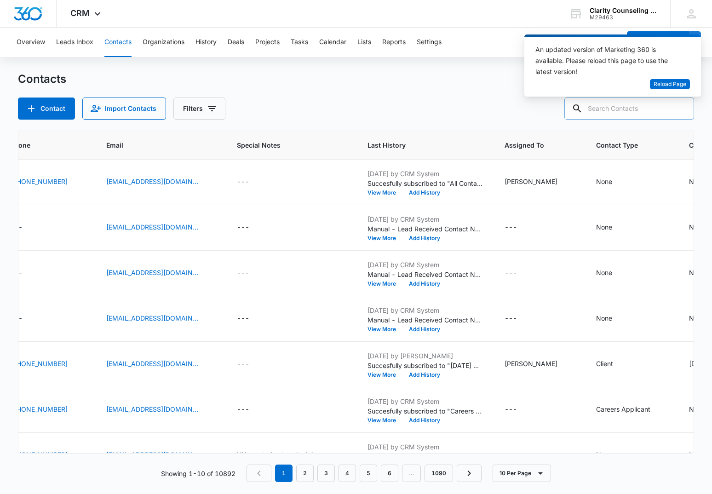
scroll to position [0, 0]
paste input "[EMAIL_ADDRESS][DOMAIN_NAME]"
type input "[EMAIL_ADDRESS][DOMAIN_NAME]"
